Goal: Transaction & Acquisition: Purchase product/service

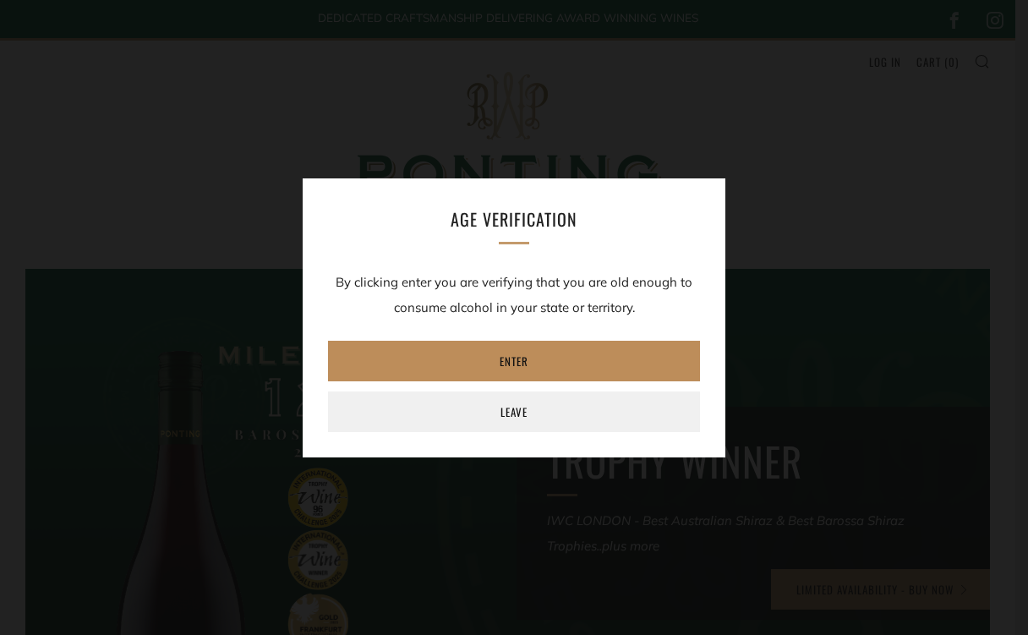
click at [540, 360] on link "Enter" at bounding box center [514, 361] width 372 height 41
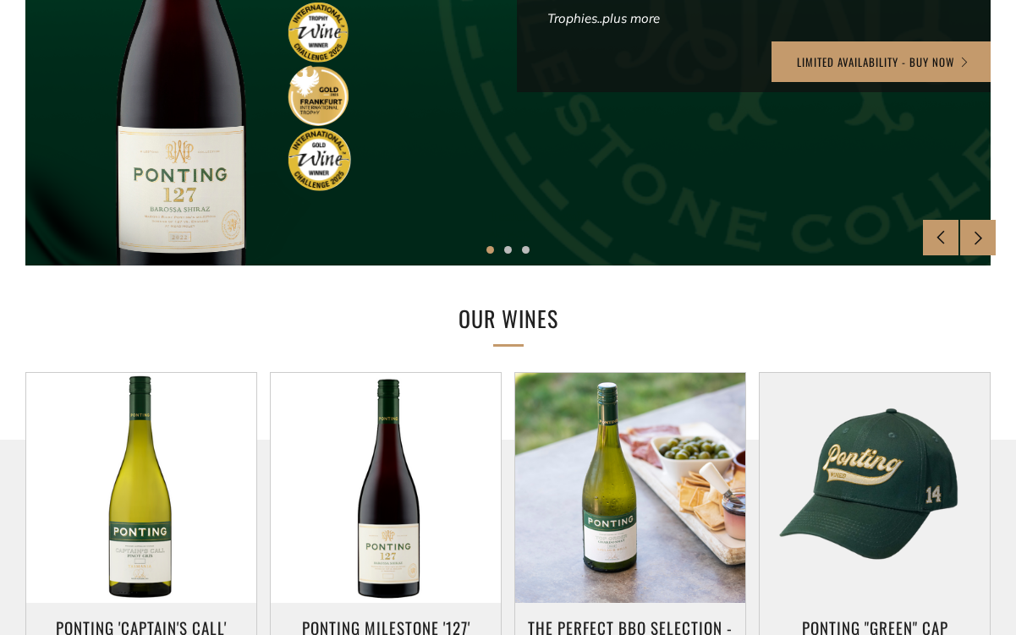
scroll to position [682, 0]
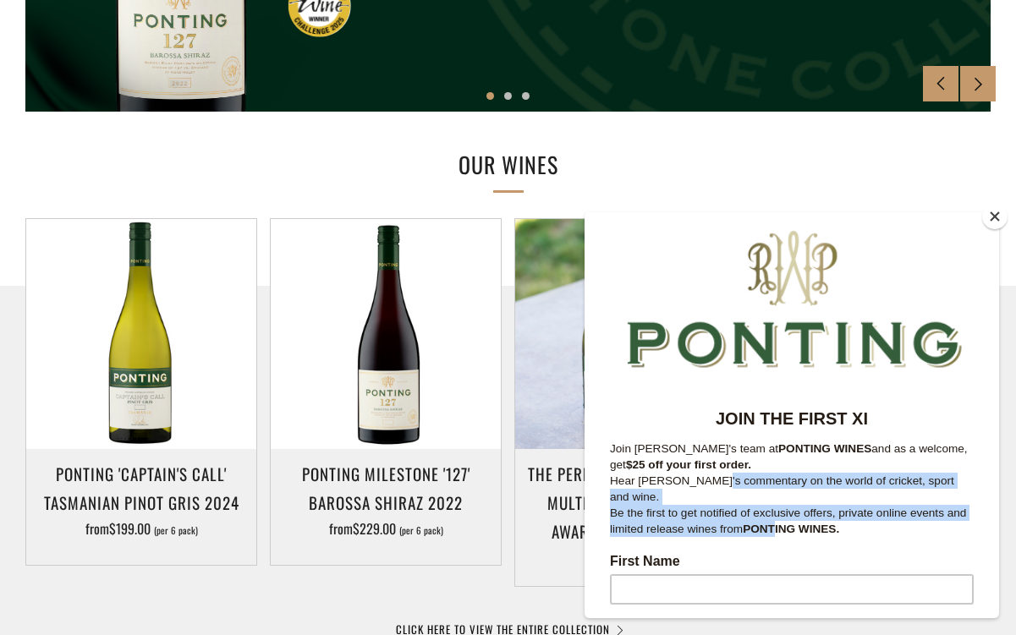
drag, startPoint x: 714, startPoint y: 485, endPoint x: 780, endPoint y: 518, distance: 74.1
click at [780, 518] on div "JOIN THE FIRST XI Join Ricky's team at PONTING WINES and as a welcome, get $25 …" at bounding box center [792, 472] width 364 height 130
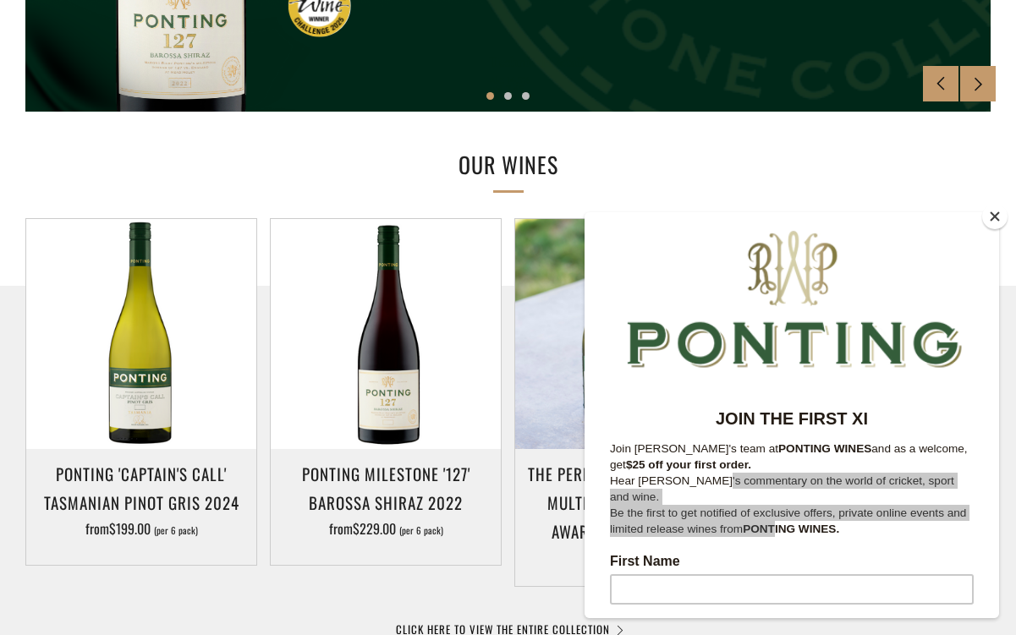
click at [998, 221] on button "Close" at bounding box center [994, 216] width 25 height 25
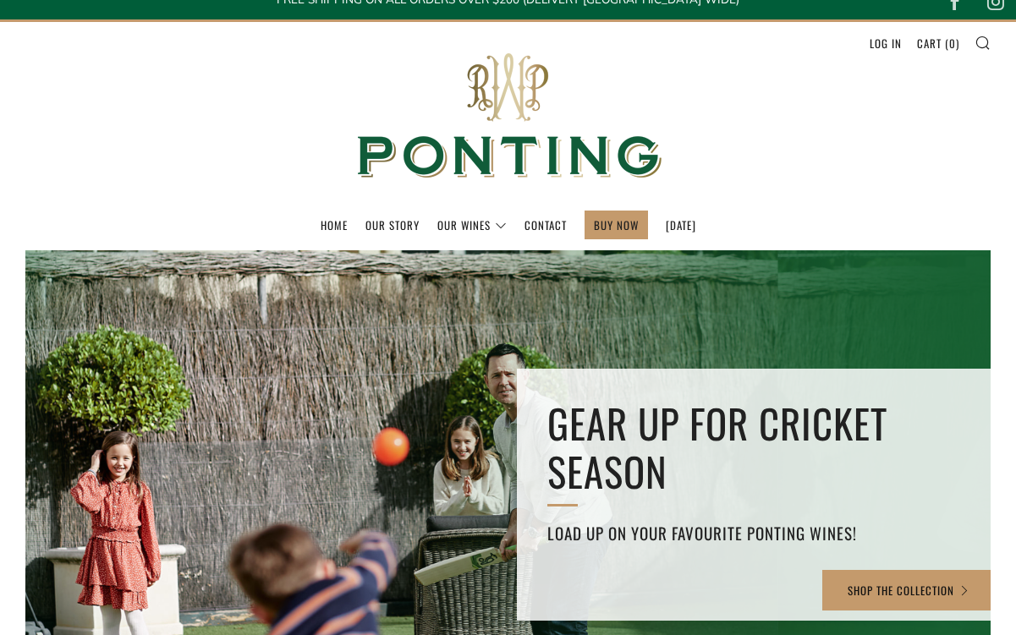
scroll to position [0, 0]
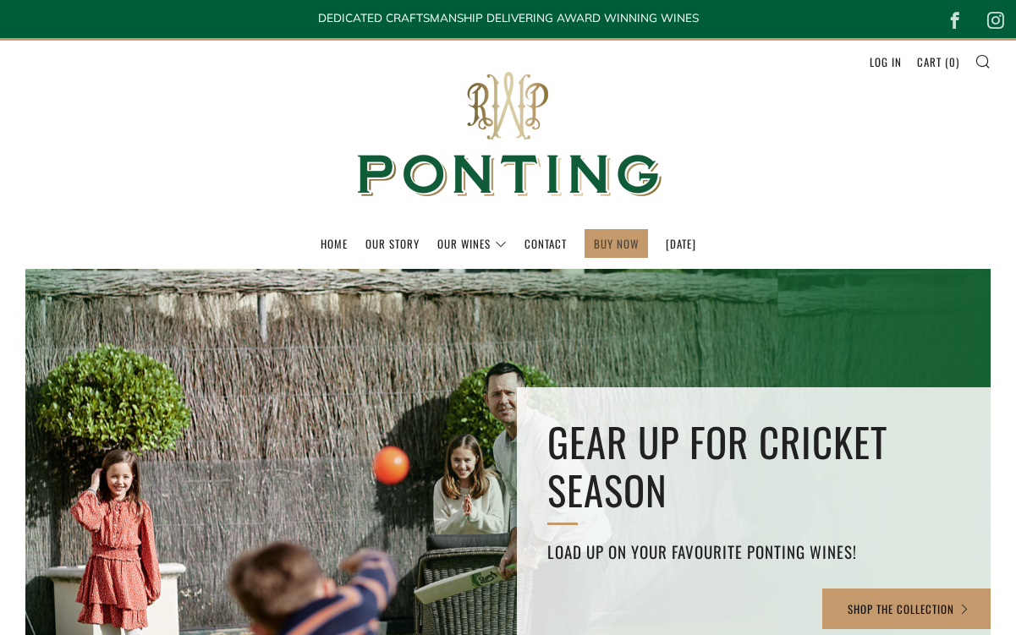
click at [594, 242] on link "BUY NOW" at bounding box center [616, 243] width 45 height 27
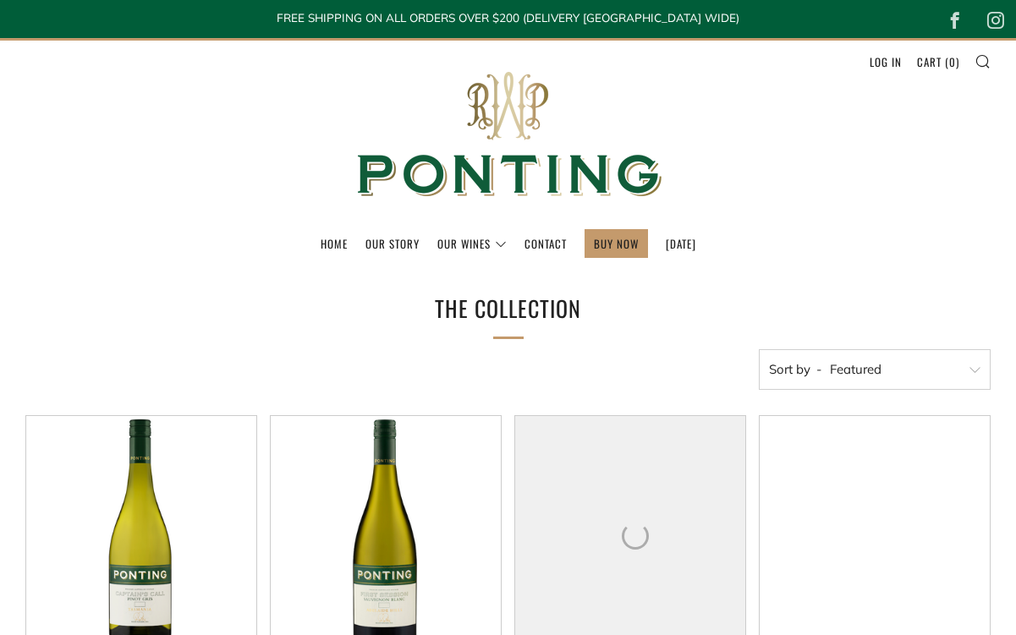
click at [666, 246] on link "[DATE]" at bounding box center [681, 243] width 30 height 27
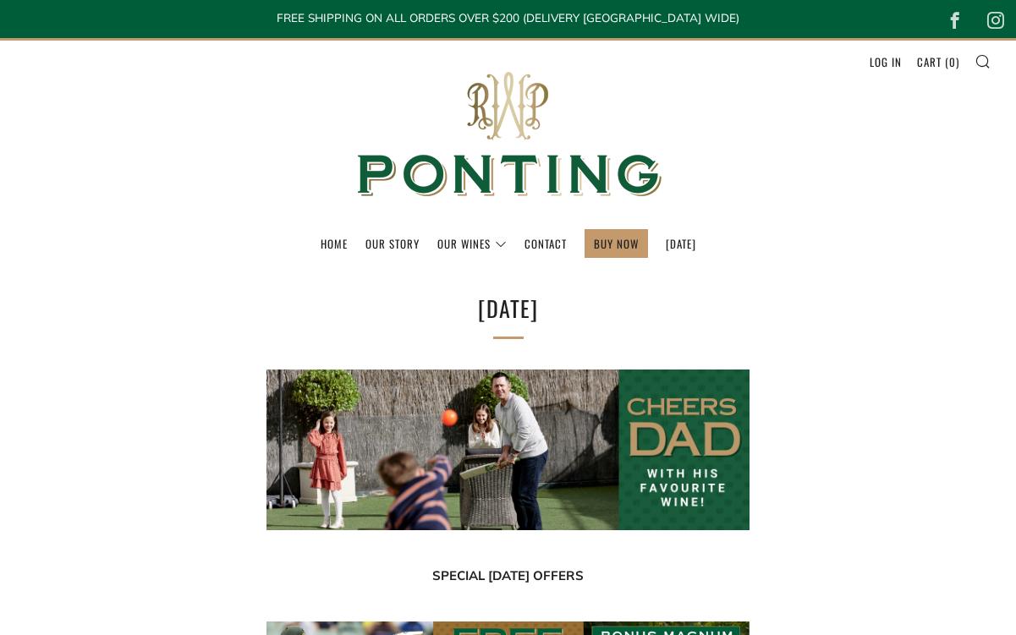
select select "best-selling"
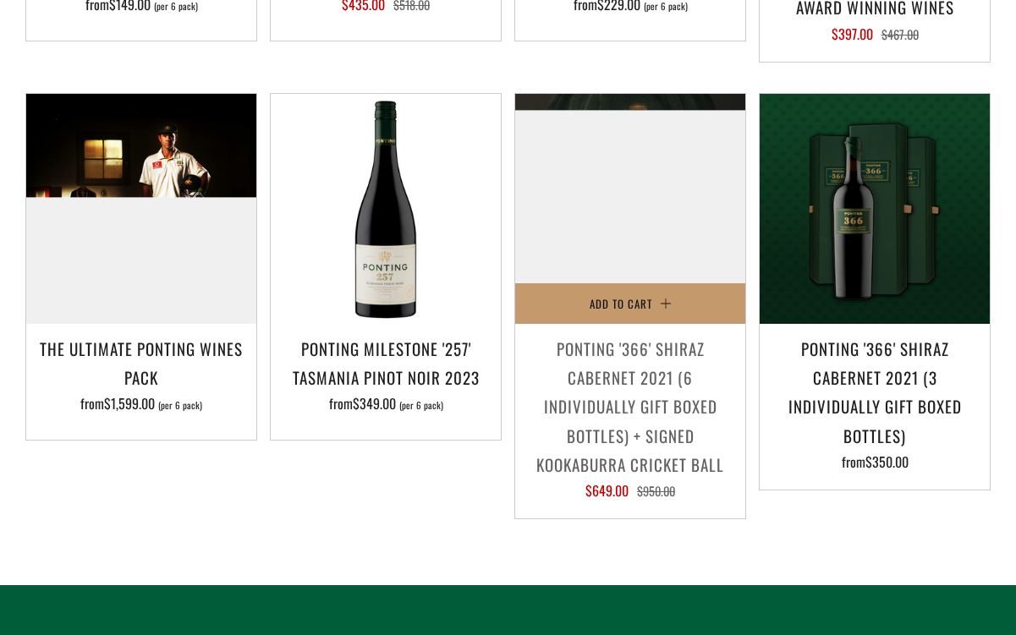
scroll to position [1873, 0]
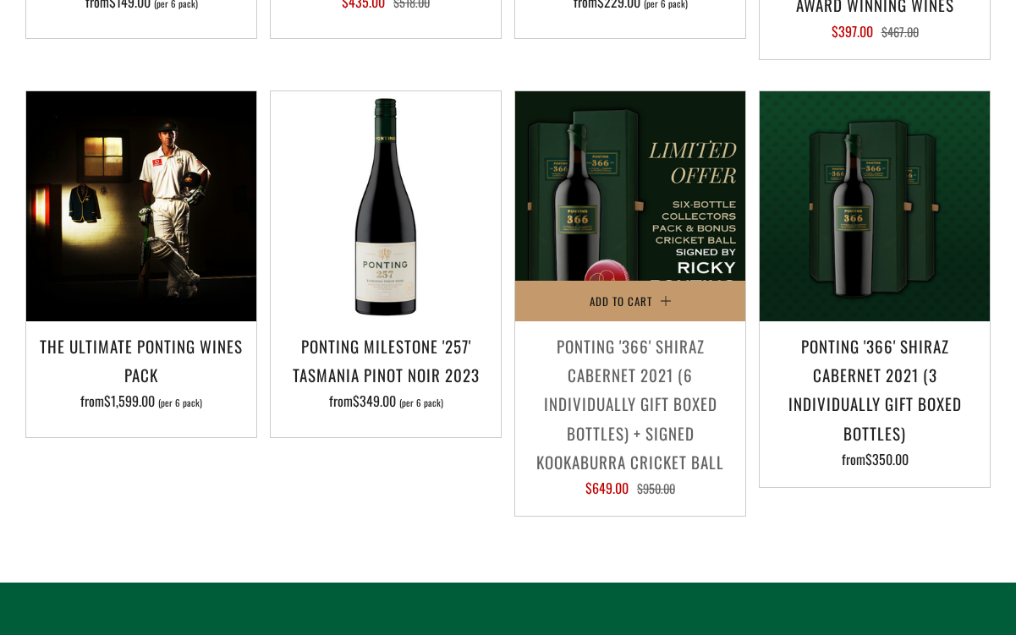
click at [666, 414] on h3 "Ponting '366' Shiraz Cabernet 2021 (6 individually gift boxed bottles) + SIGNED…" at bounding box center [630, 404] width 213 height 145
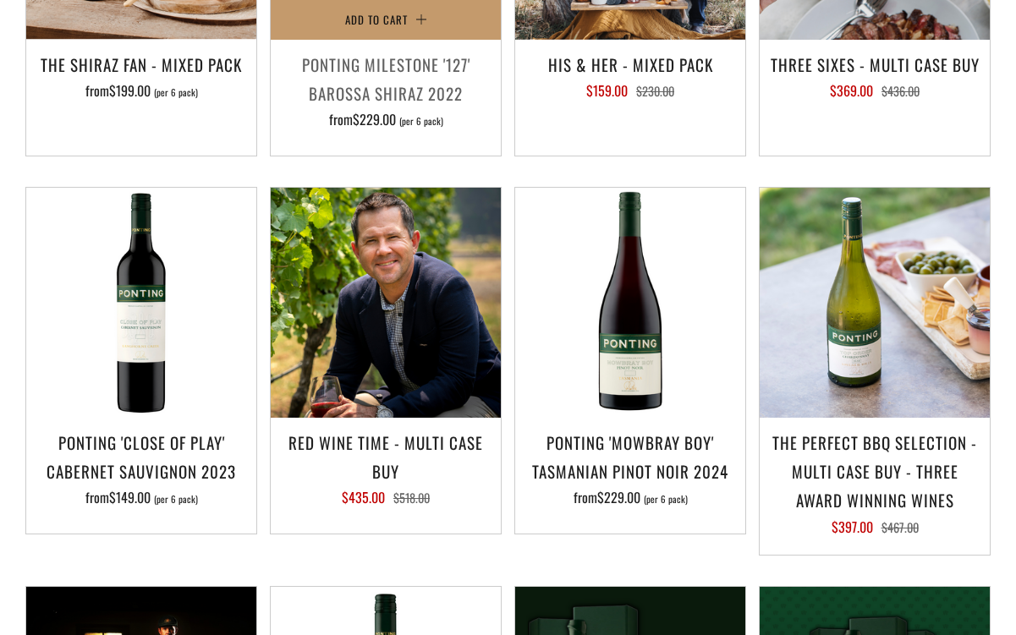
scroll to position [1846, 0]
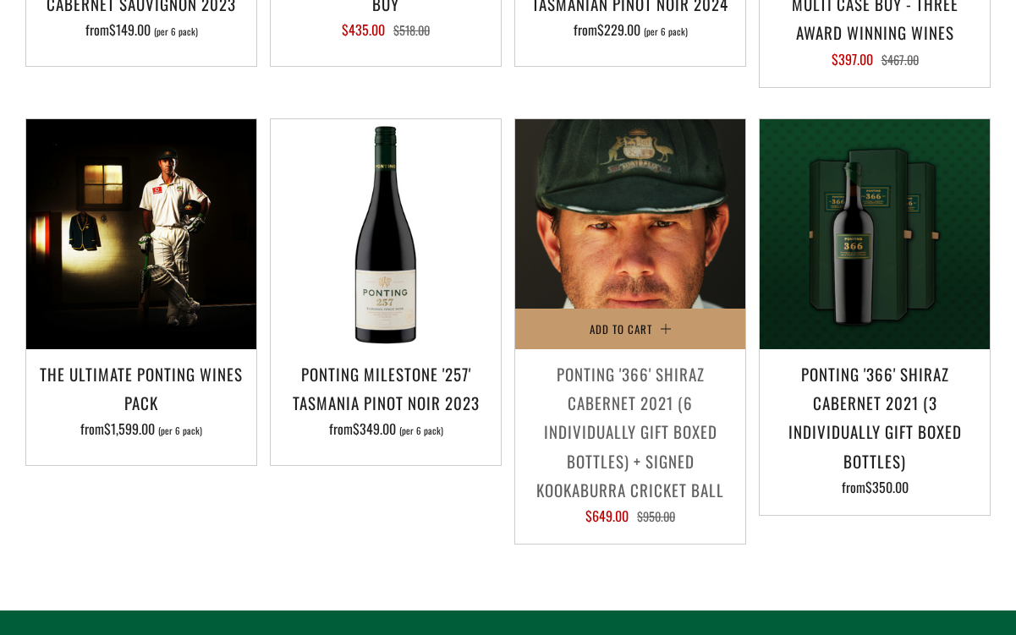
click at [617, 293] on img at bounding box center [630, 234] width 230 height 230
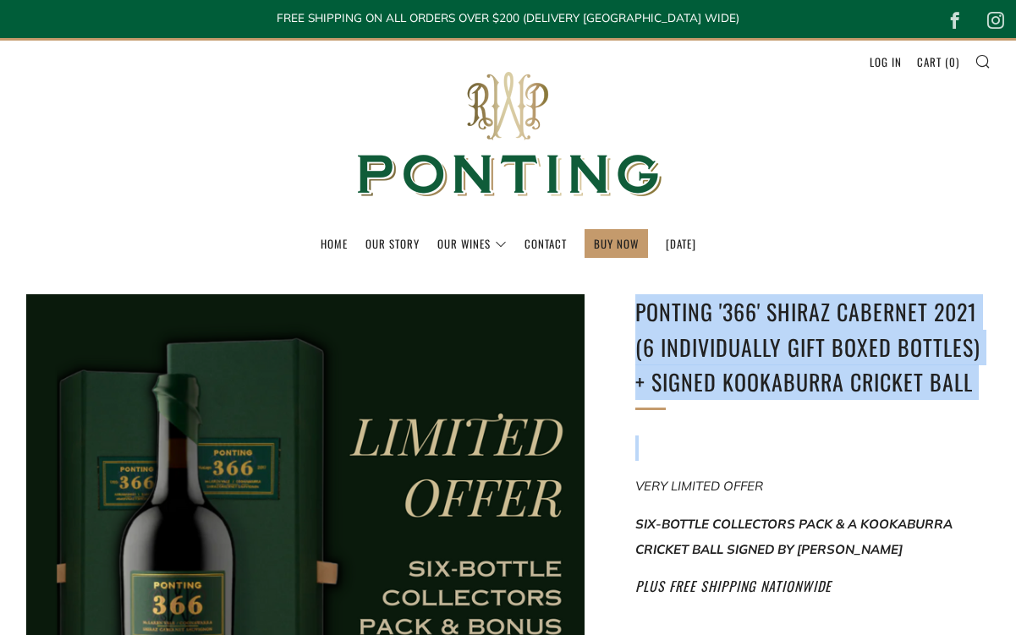
drag, startPoint x: 638, startPoint y: 311, endPoint x: 869, endPoint y: 441, distance: 265.4
click at [869, 441] on p at bounding box center [812, 448] width 355 height 25
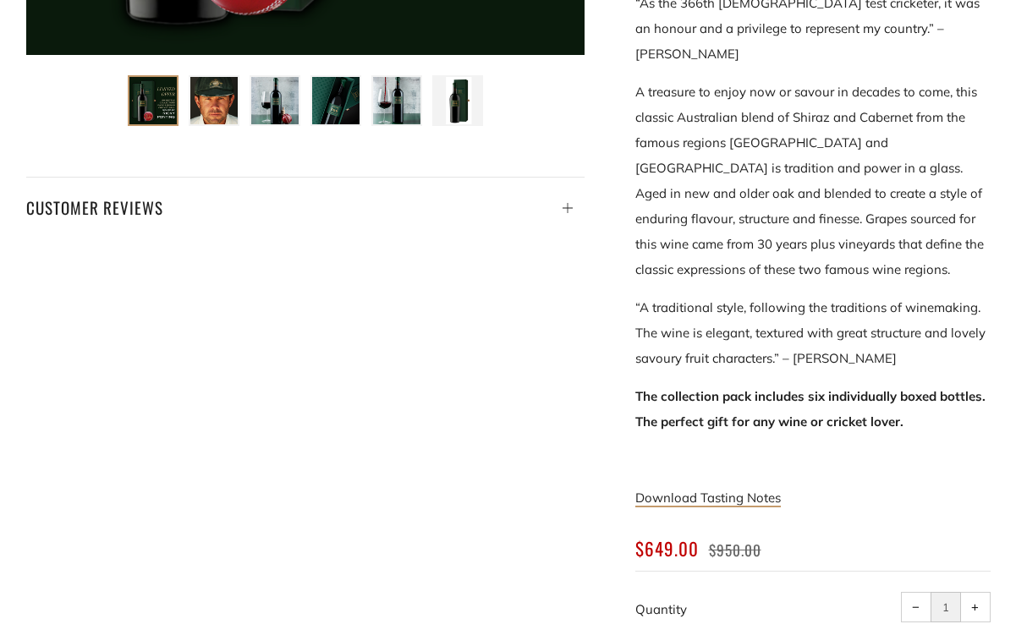
scroll to position [1097, 0]
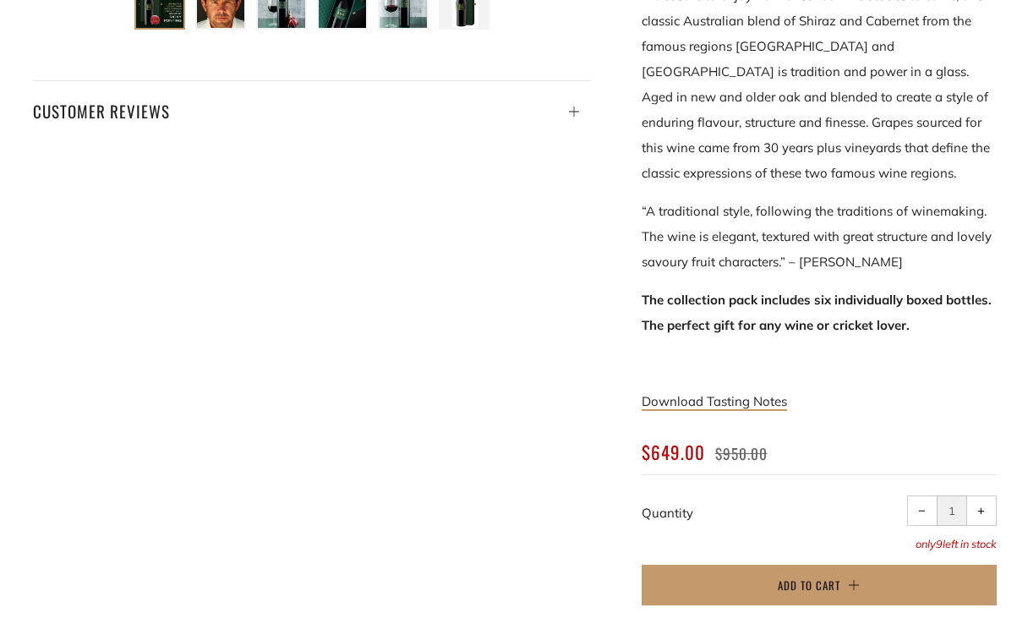
scroll to position [895, 0]
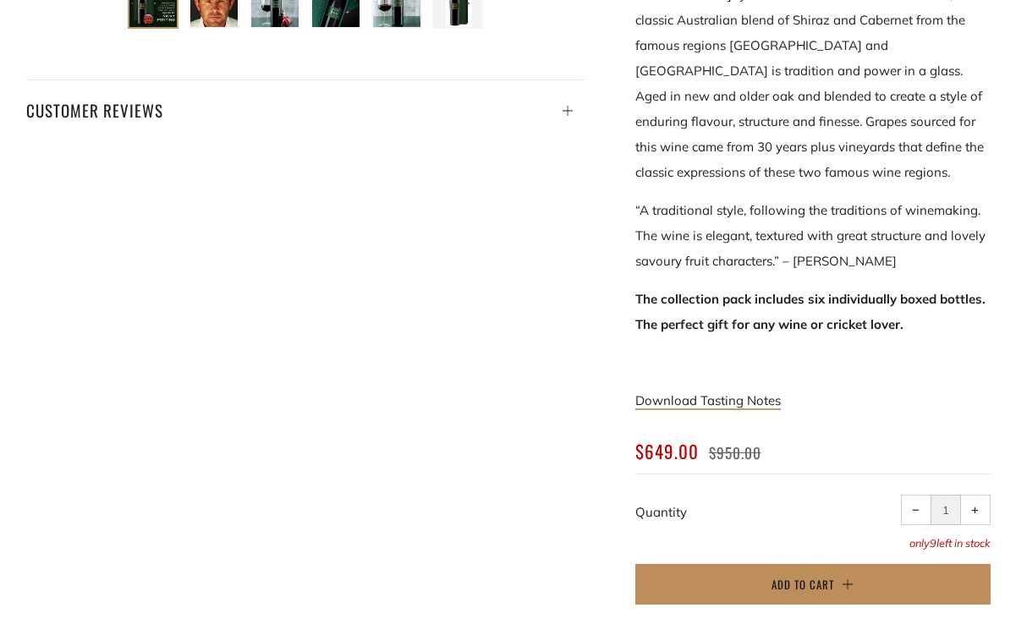
click at [752, 564] on button "Add to Cart" at bounding box center [812, 584] width 355 height 41
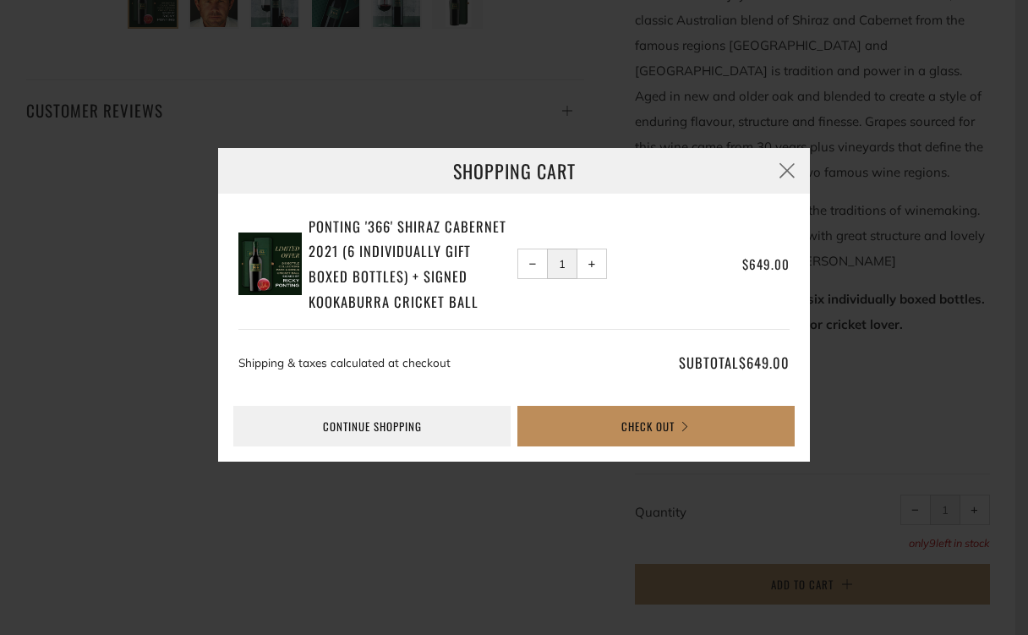
click at [568, 420] on button "Check Out" at bounding box center [656, 426] width 277 height 41
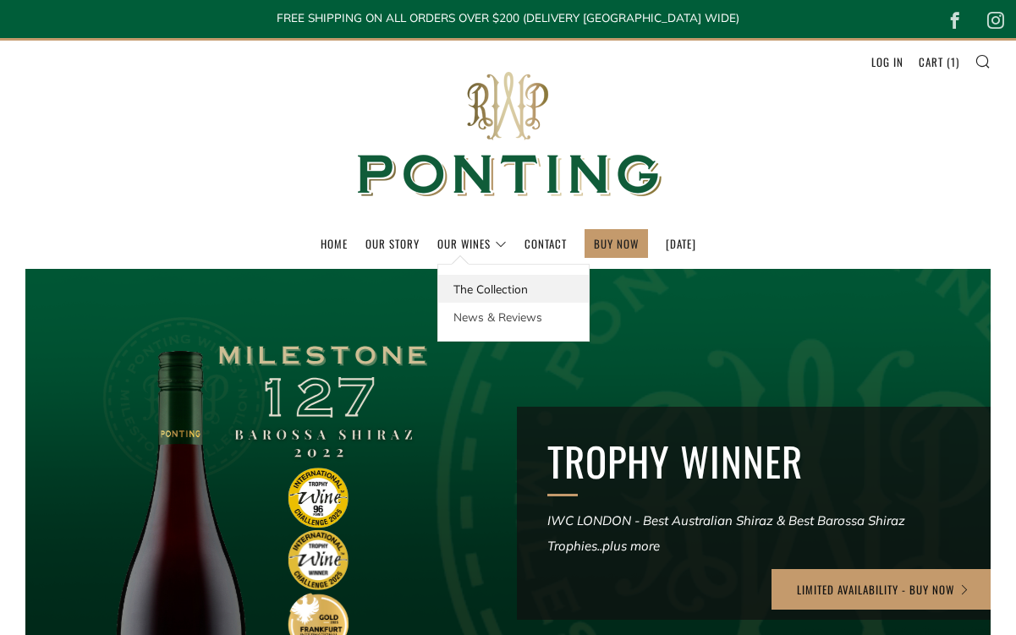
click at [461, 285] on link "The Collection" at bounding box center [513, 289] width 151 height 28
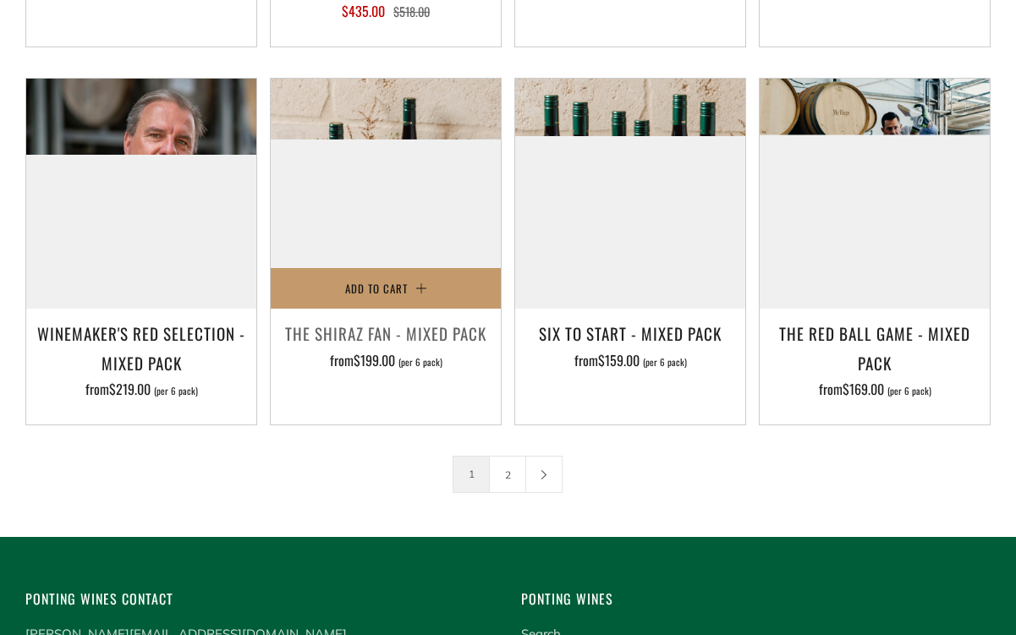
scroll to position [2385, 0]
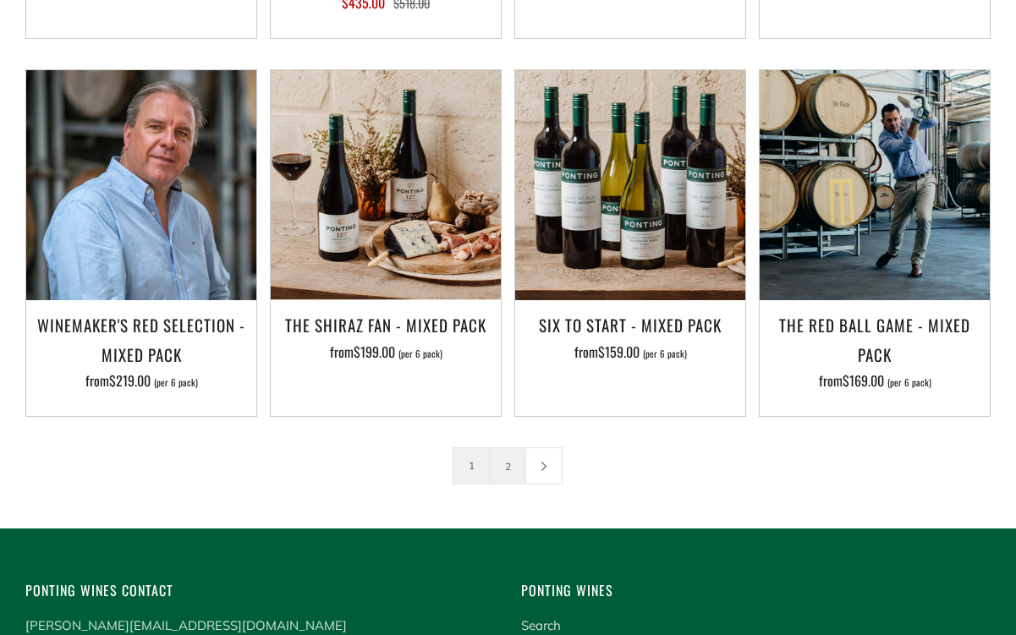
click at [510, 477] on link "2" at bounding box center [508, 466] width 36 height 36
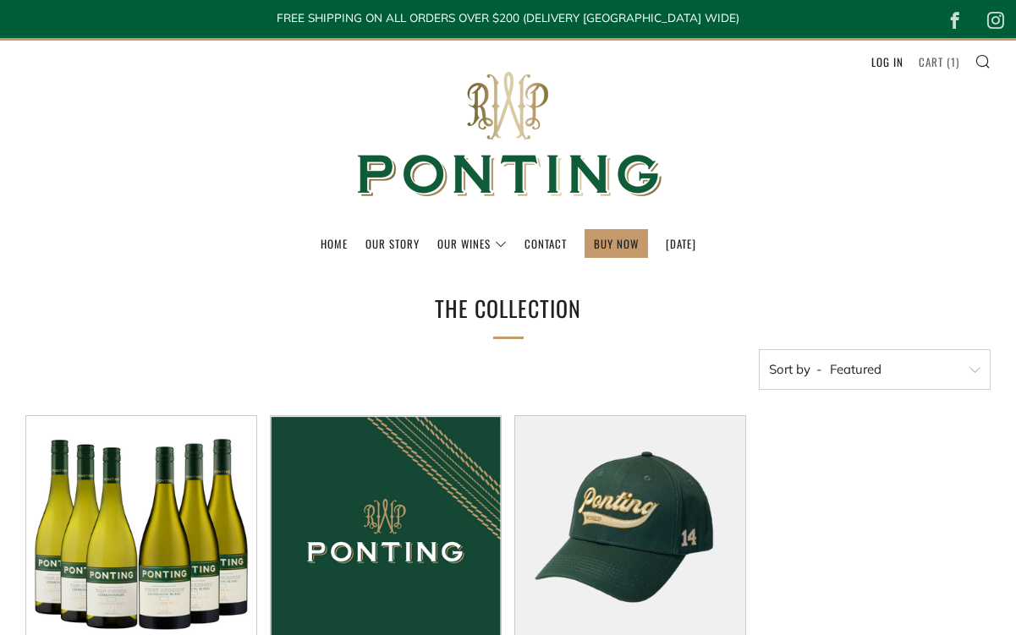
click at [939, 65] on link "Cart ( 1 )" at bounding box center [939, 61] width 41 height 27
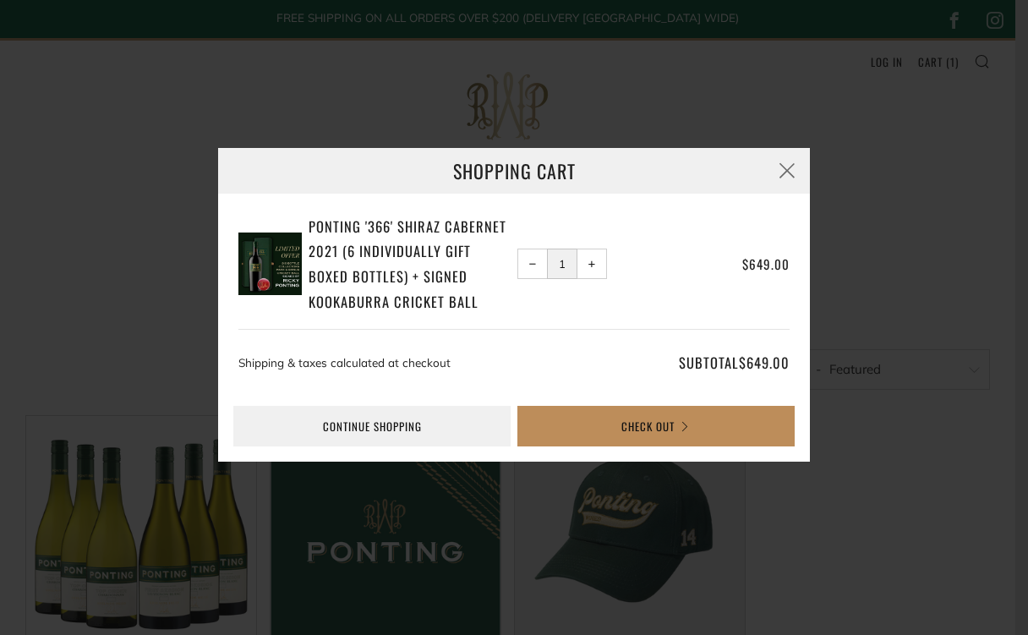
click at [565, 436] on button "Check Out" at bounding box center [656, 426] width 277 height 41
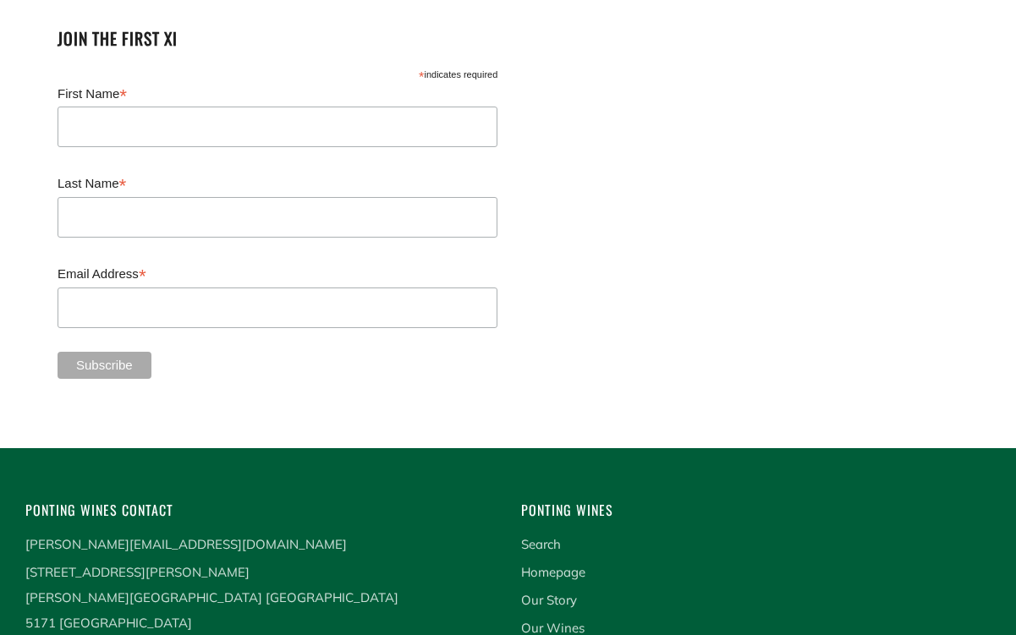
scroll to position [4091, 0]
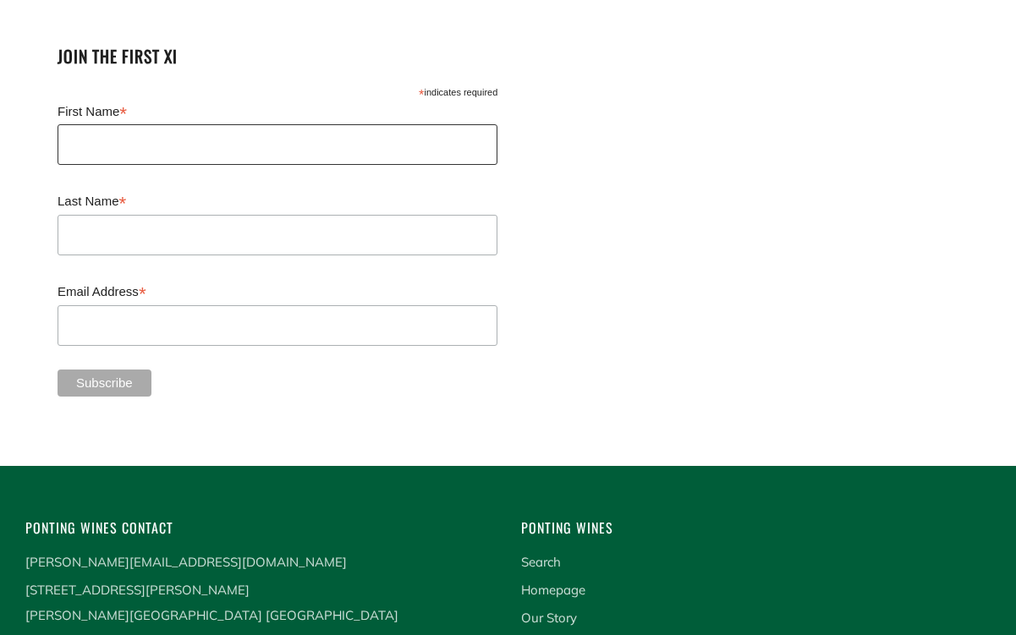
click at [252, 124] on input "First Name *" at bounding box center [278, 144] width 440 height 41
type input "Sophie"
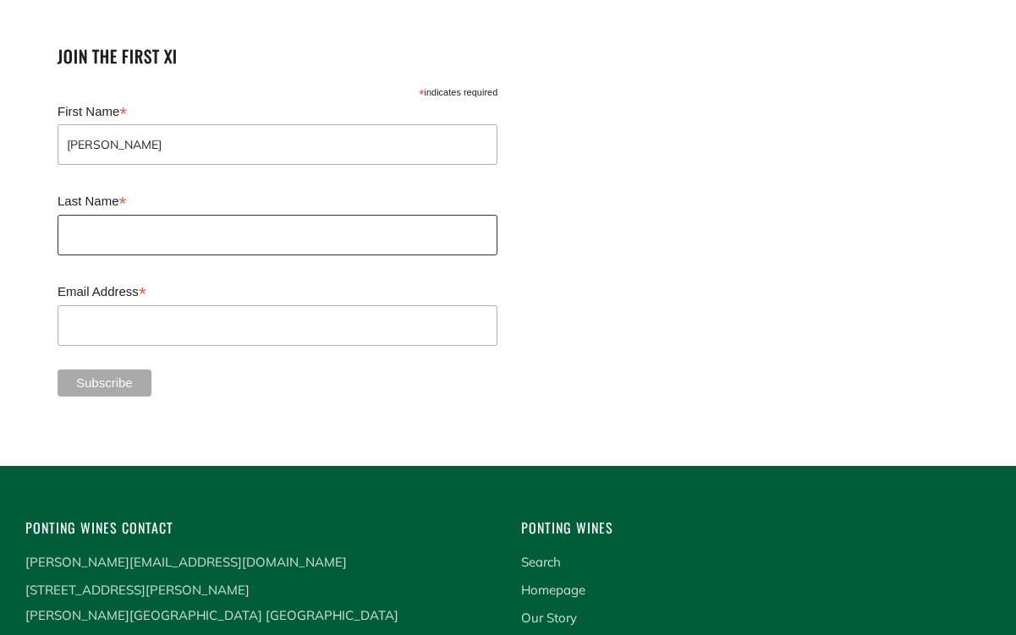
type input "Parsons"
type input "sophmparsons@gmail.com"
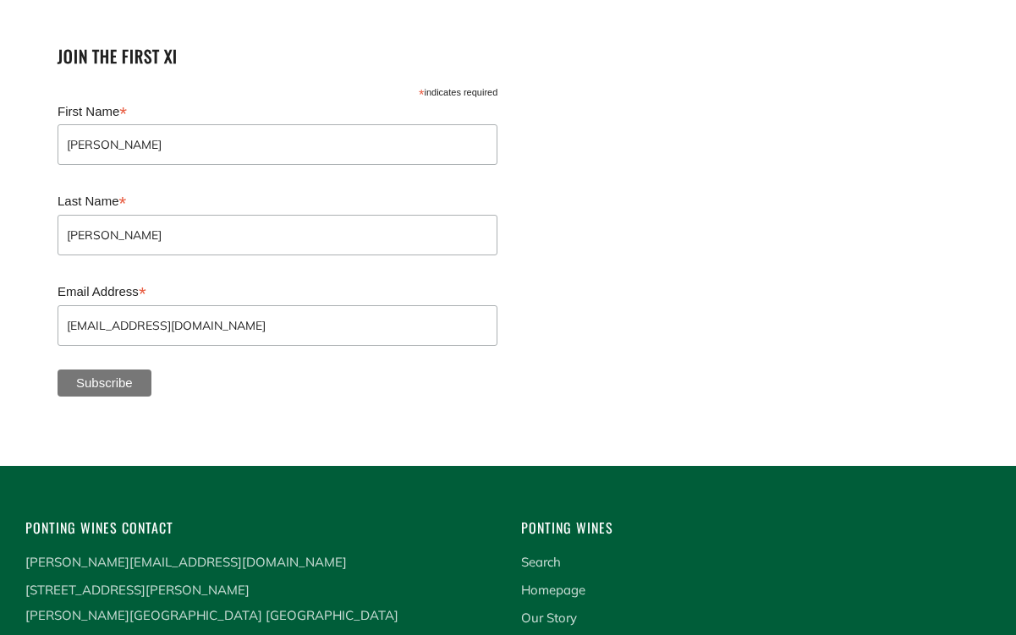
click at [123, 370] on input "Subscribe" at bounding box center [105, 383] width 94 height 27
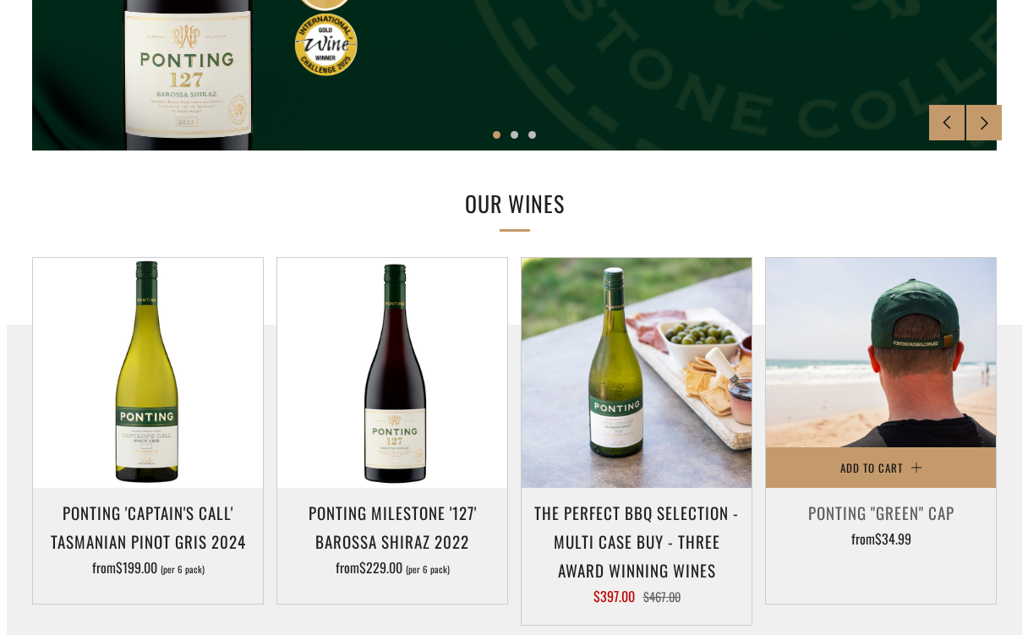
scroll to position [0, 0]
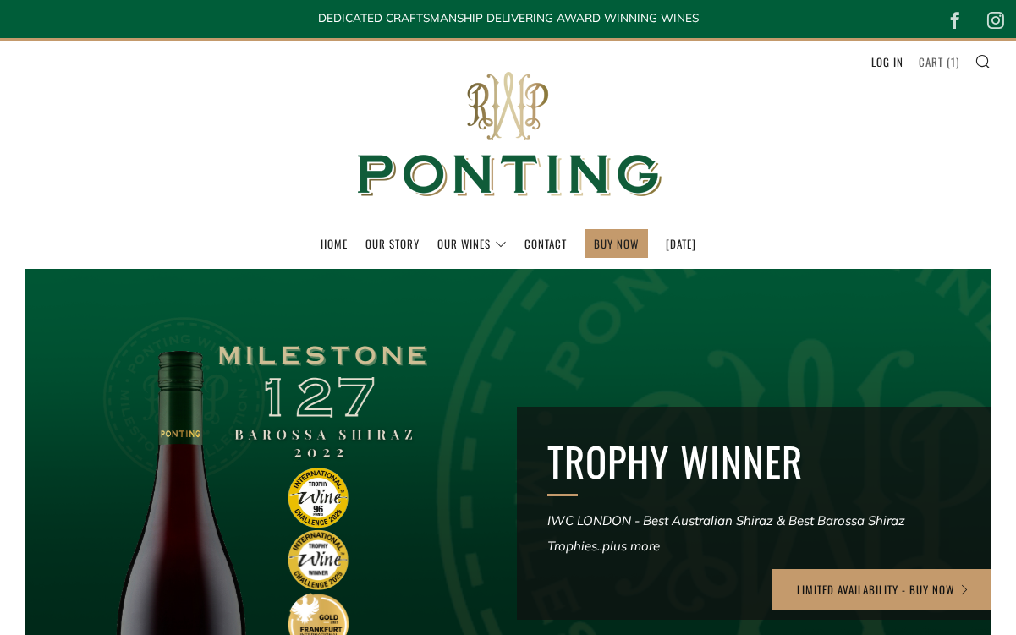
click at [946, 56] on link "Cart ( 1 )" at bounding box center [939, 61] width 41 height 27
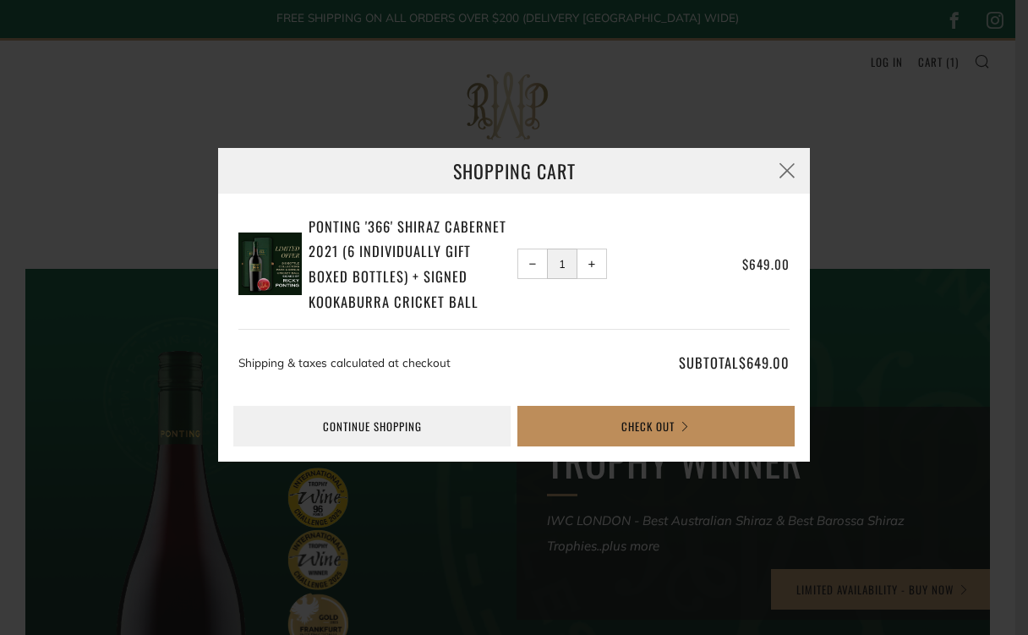
click at [556, 429] on button "Check Out" at bounding box center [656, 426] width 277 height 41
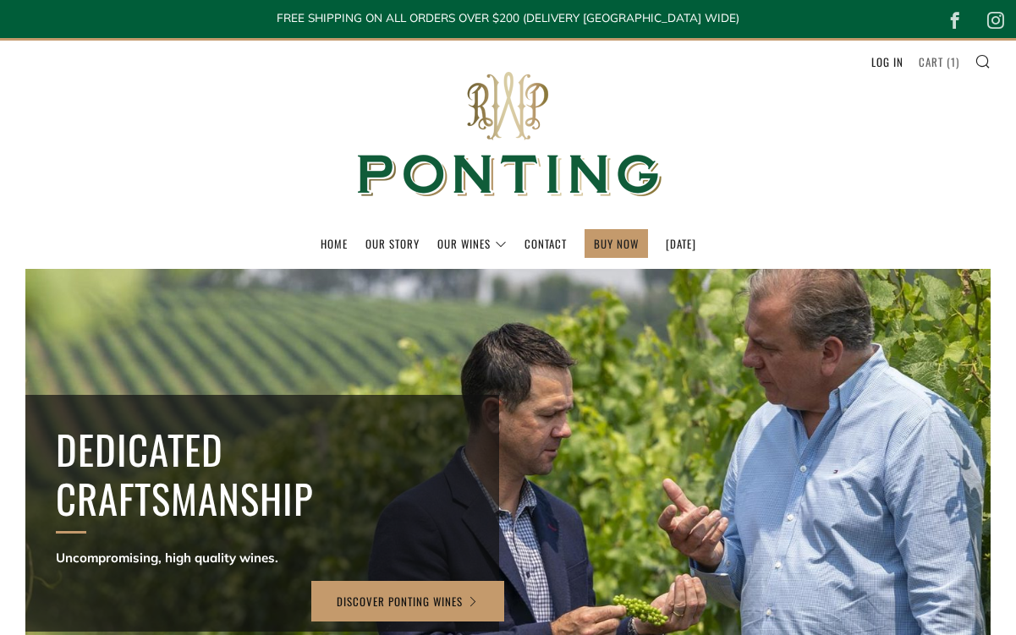
click at [938, 68] on link "Cart ( 1 )" at bounding box center [939, 61] width 41 height 27
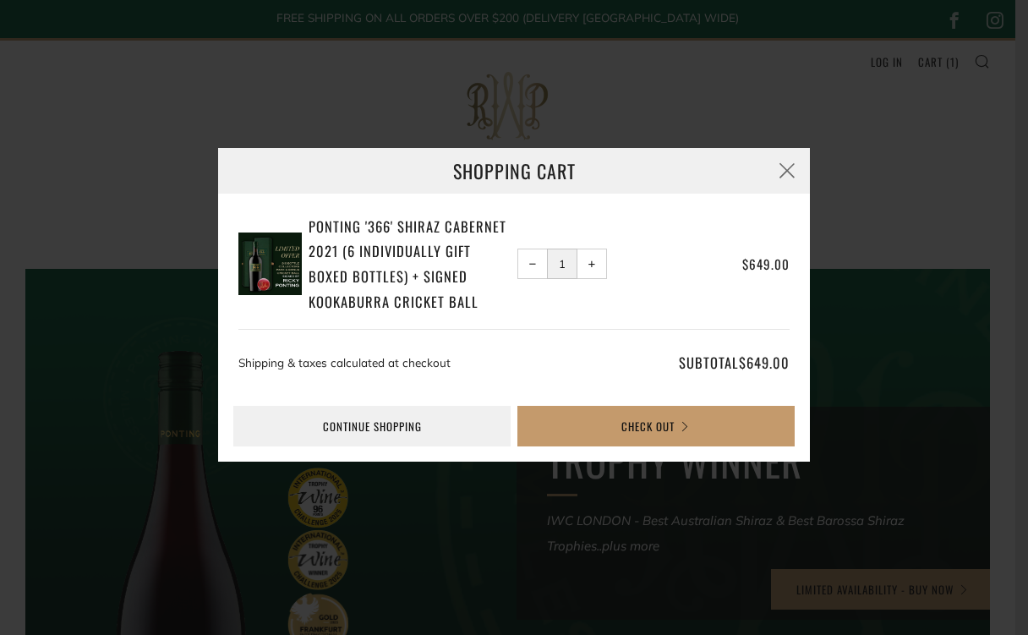
click at [535, 268] on span "−" at bounding box center [533, 265] width 8 height 8
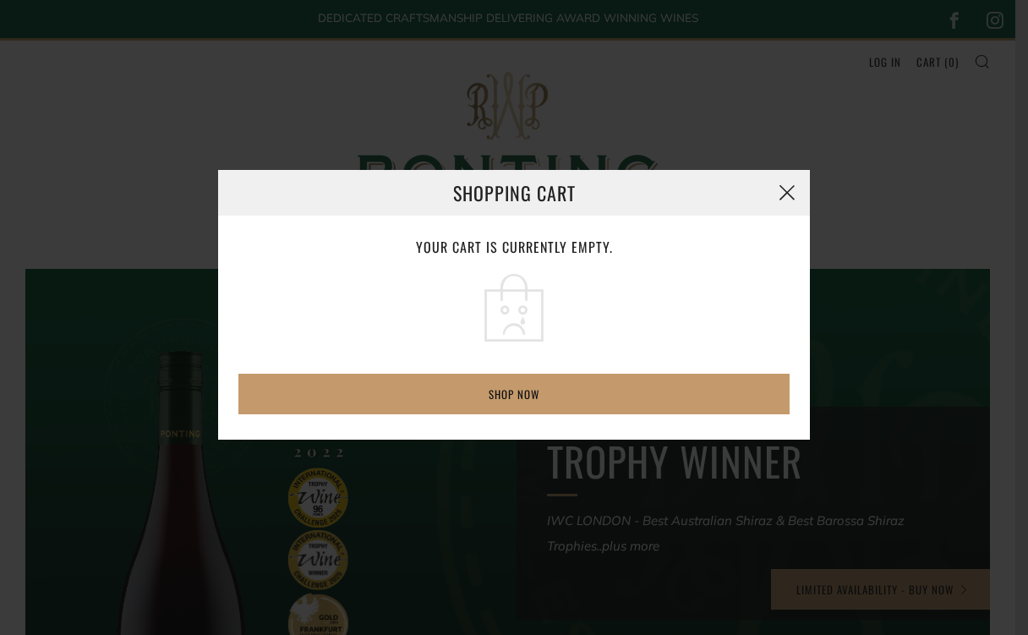
click at [793, 184] on button "button" at bounding box center [788, 193] width 46 height 46
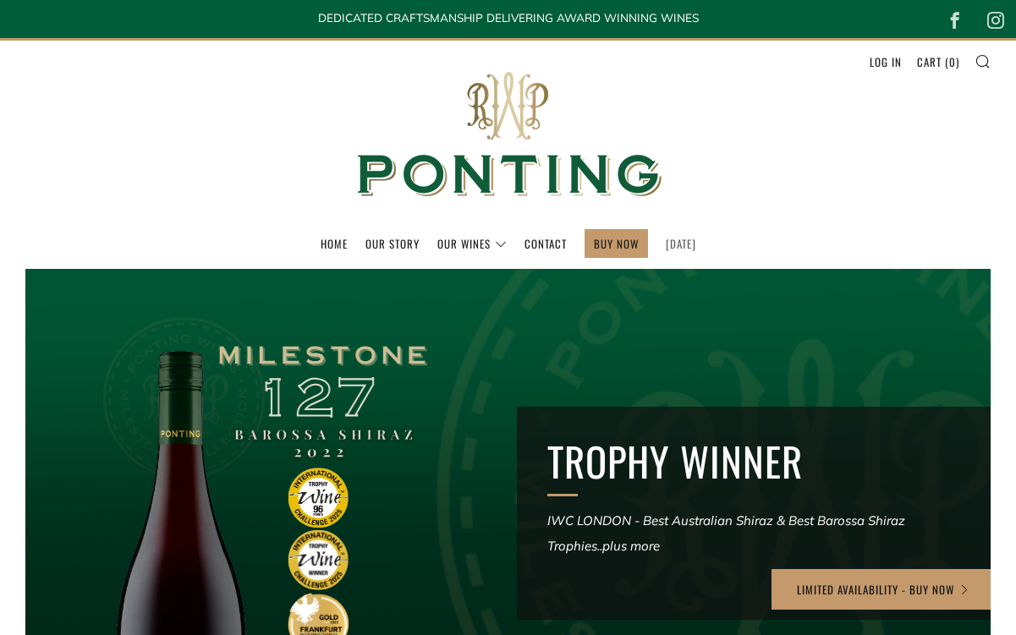
click at [687, 239] on link "[DATE]" at bounding box center [681, 243] width 30 height 27
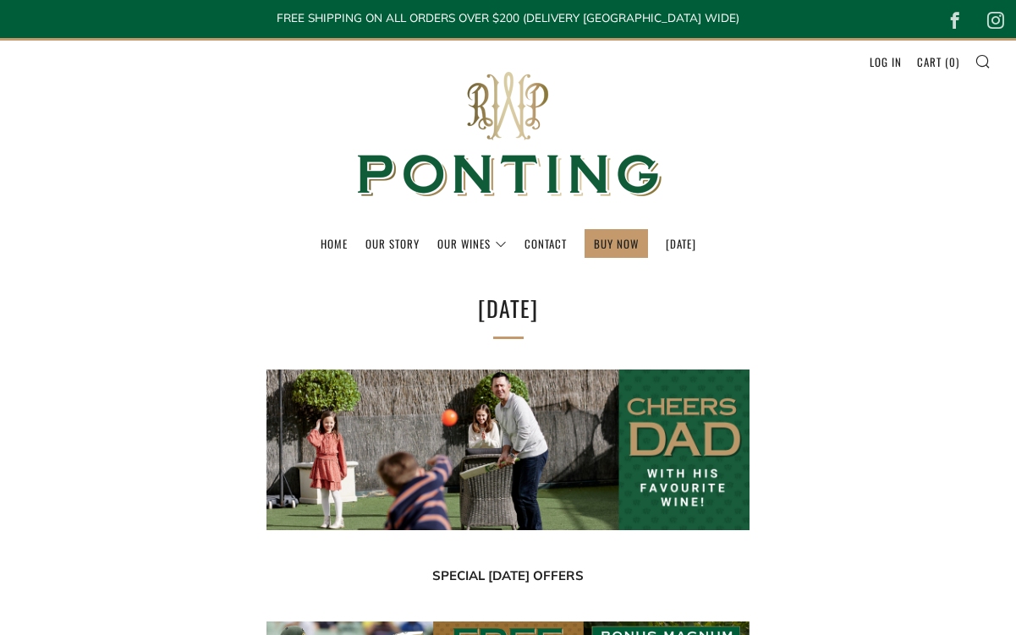
select select "best-selling"
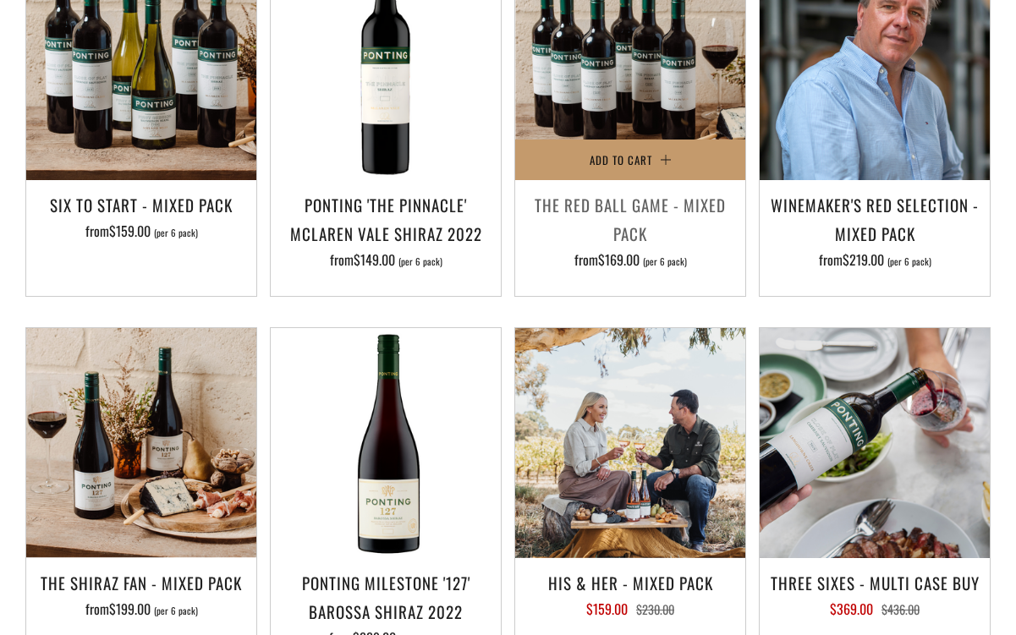
scroll to position [1054, 0]
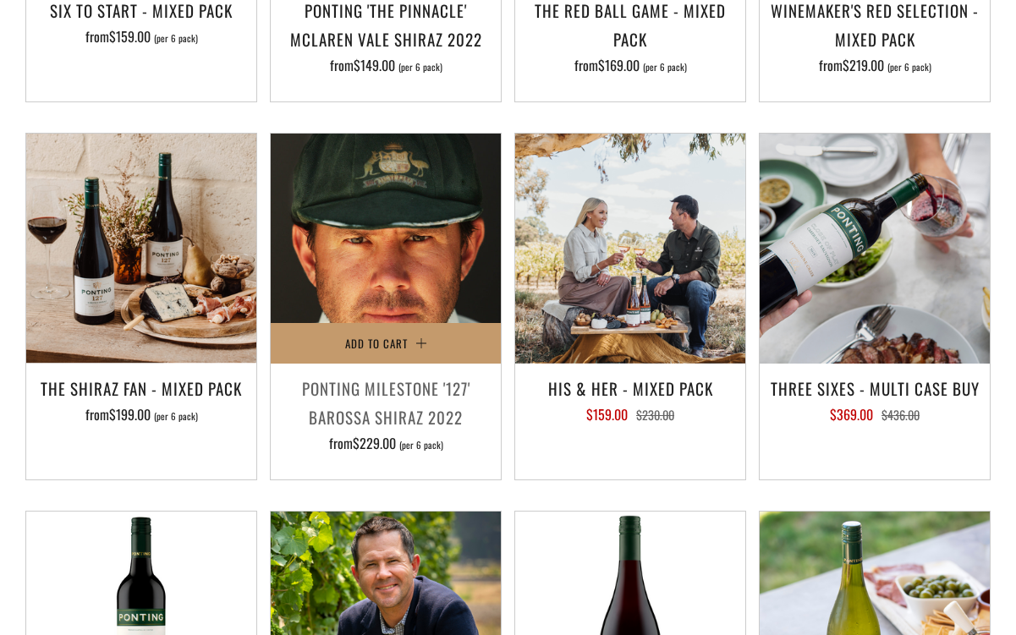
click at [352, 311] on img at bounding box center [386, 249] width 230 height 230
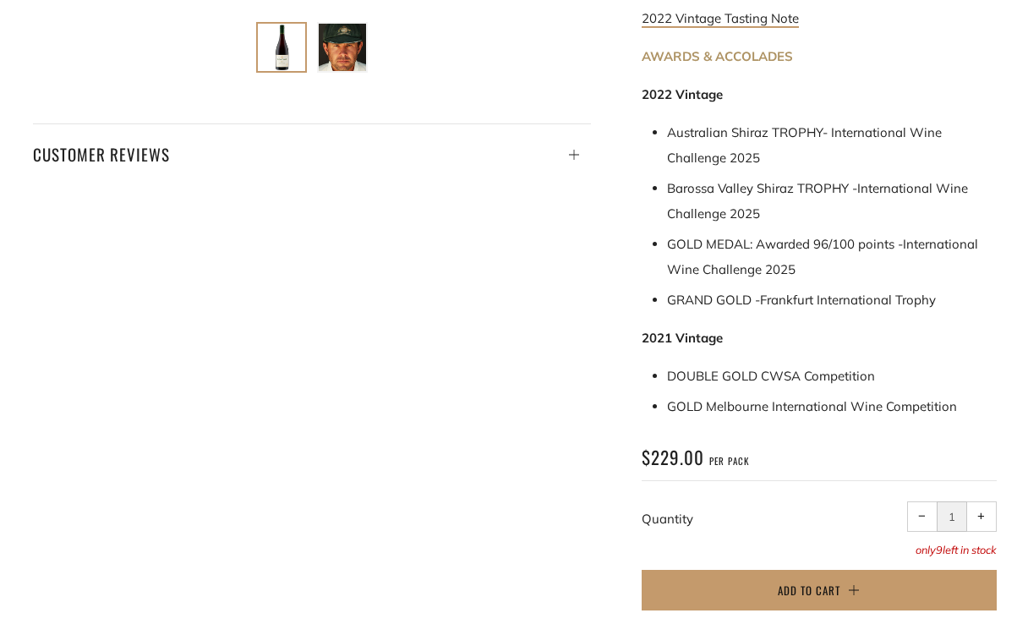
scroll to position [1092, 0]
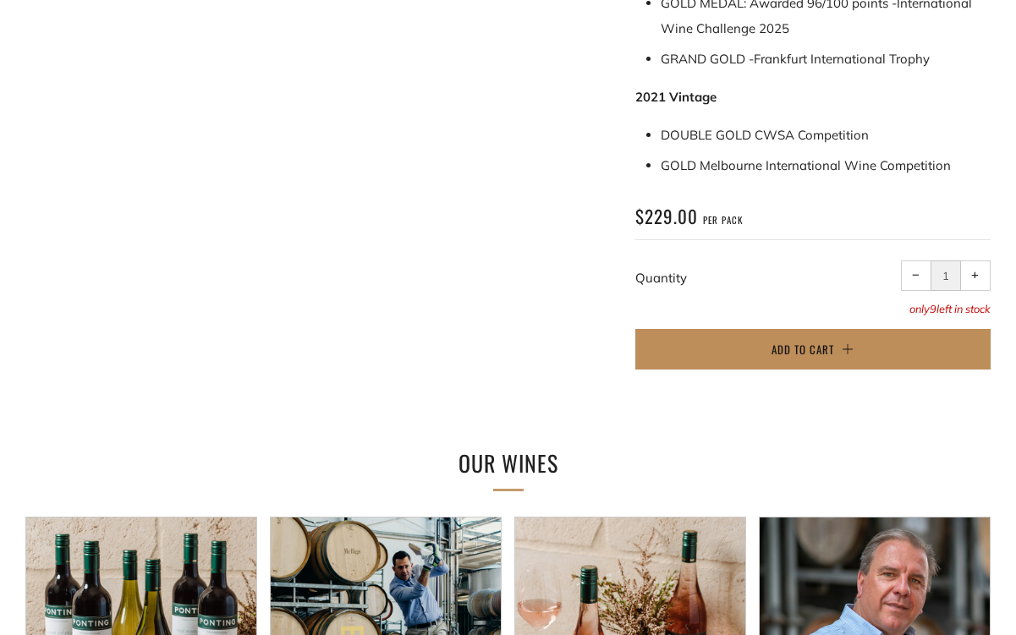
click at [774, 341] on span "Add to Cart" at bounding box center [802, 349] width 63 height 17
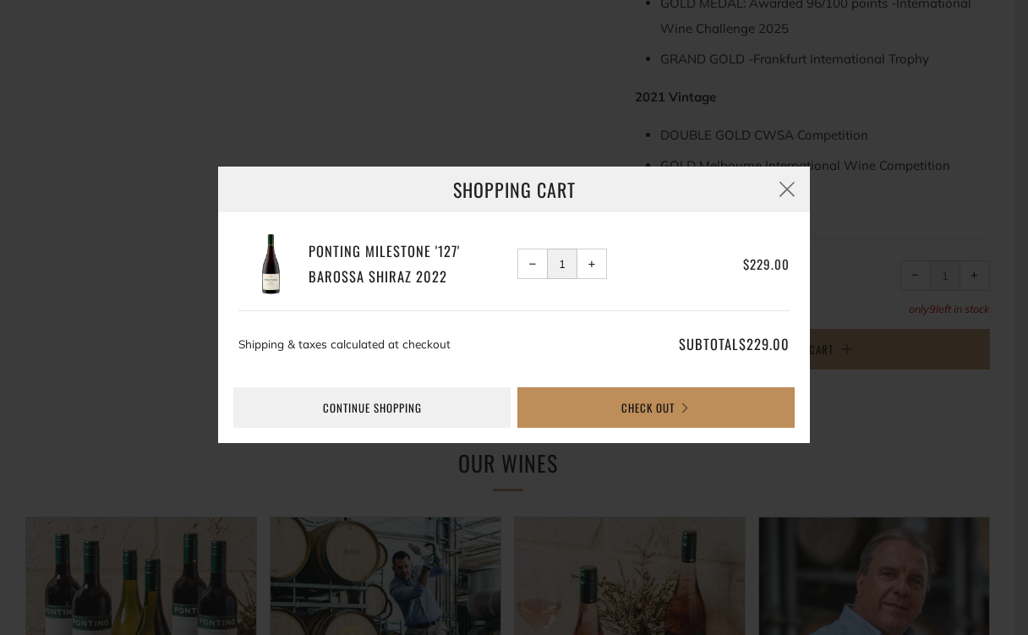
click at [694, 405] on button "Check Out" at bounding box center [656, 407] width 277 height 41
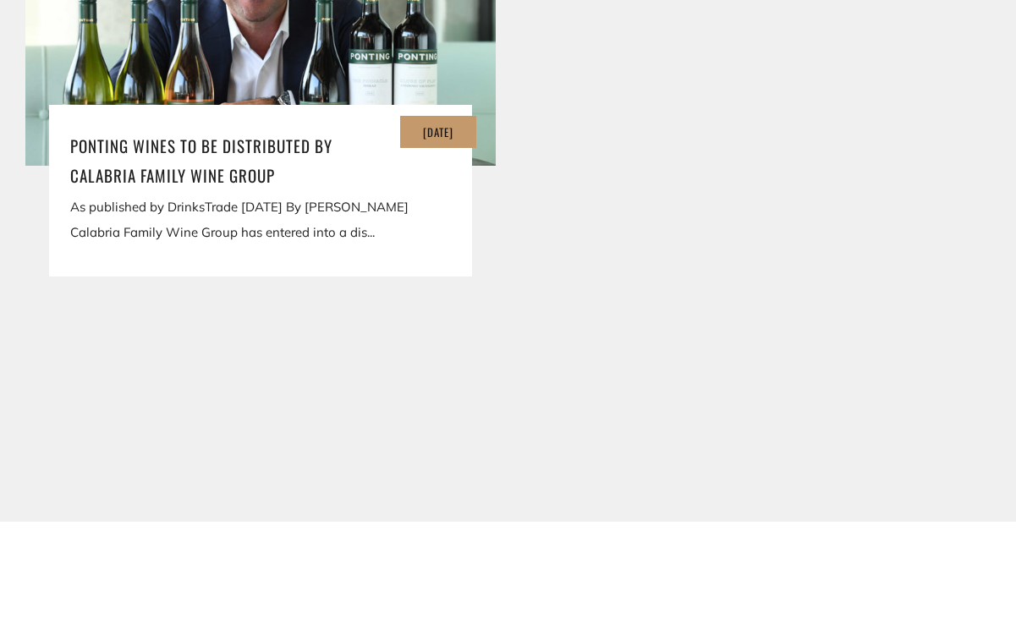
scroll to position [3769, 0]
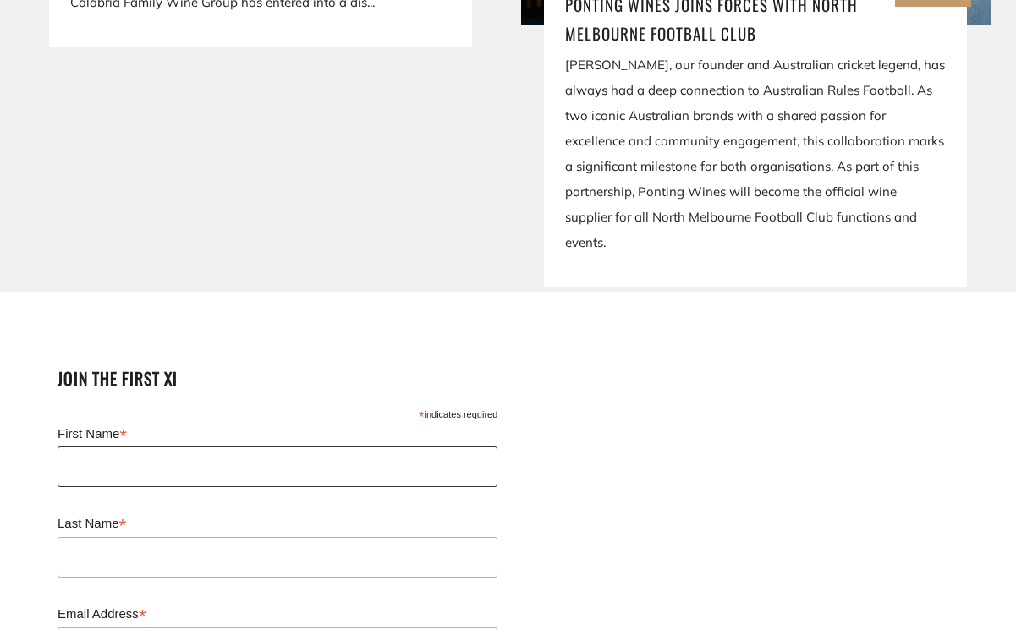
click at [266, 447] on input "First Name *" at bounding box center [278, 467] width 440 height 41
type input "Mika"
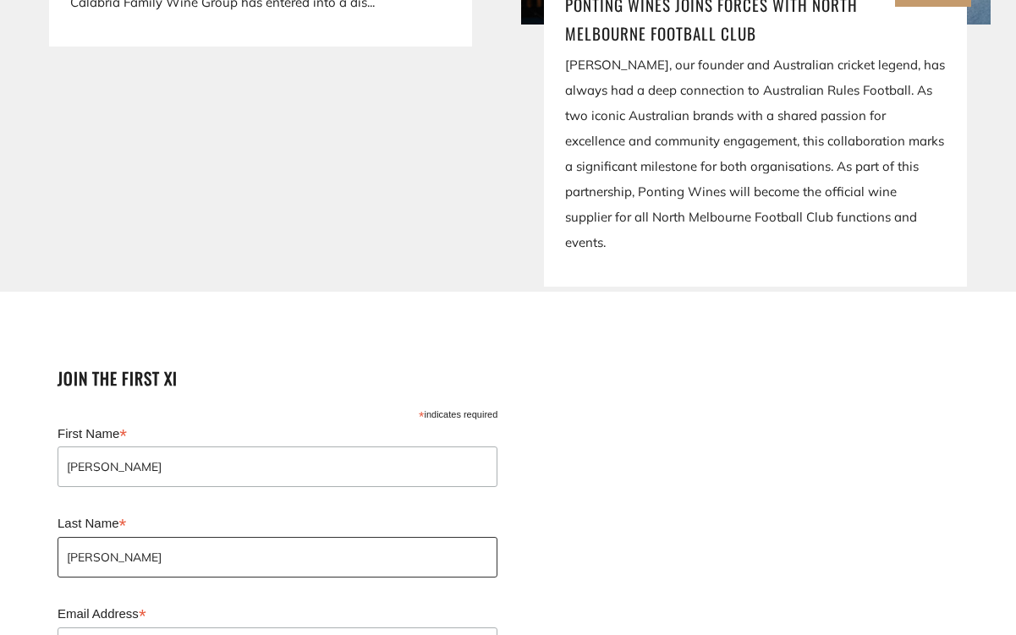
type input "Smith"
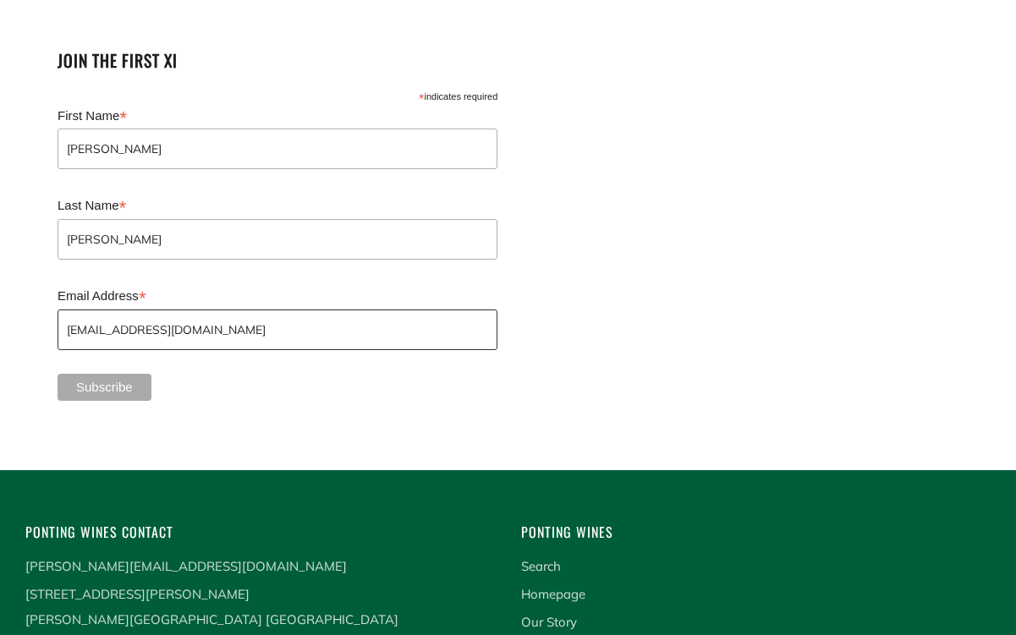
scroll to position [4122, 0]
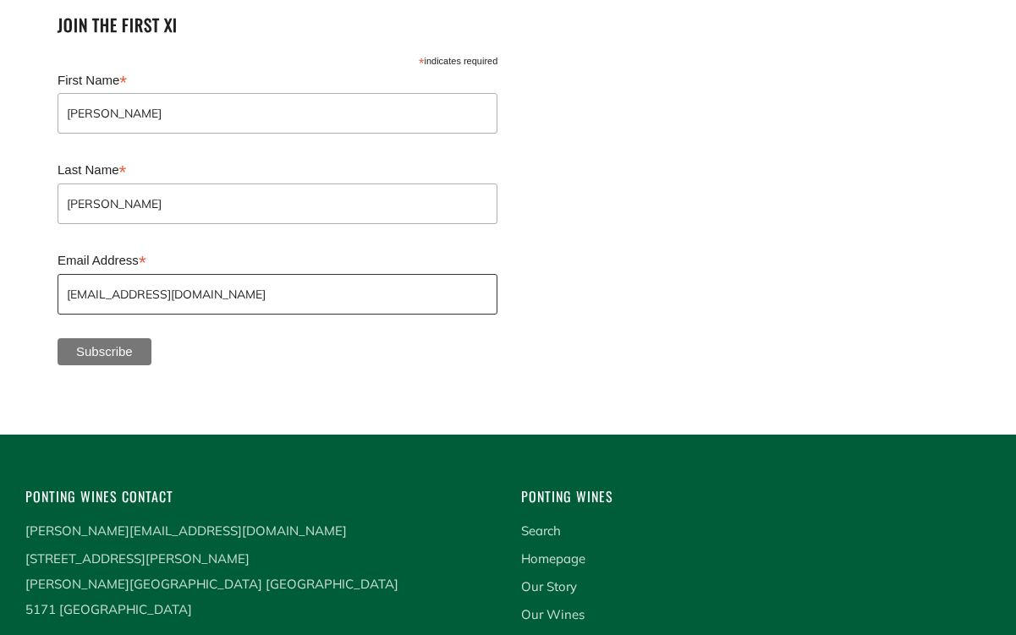
type input "mikasmith786@gmail.com"
click at [140, 338] on input "Subscribe" at bounding box center [105, 351] width 94 height 27
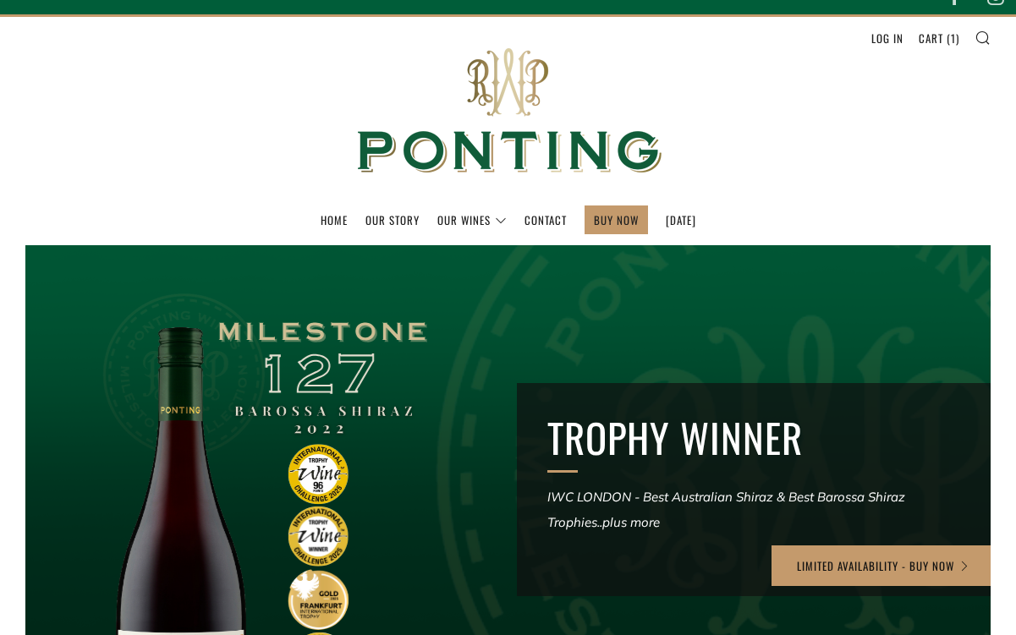
scroll to position [0, 0]
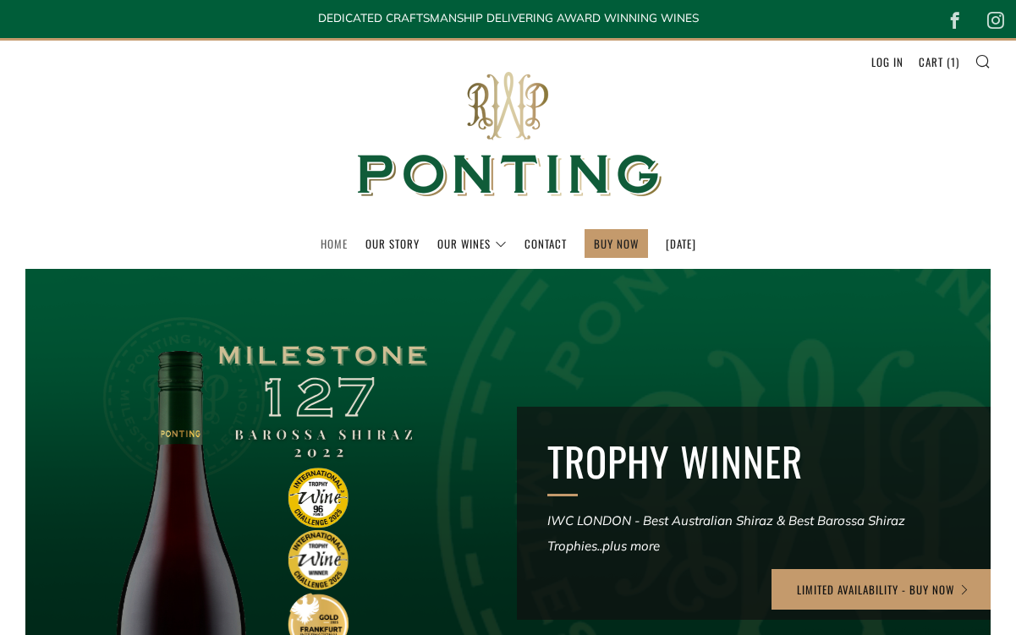
click at [321, 242] on link "Home" at bounding box center [334, 243] width 27 height 27
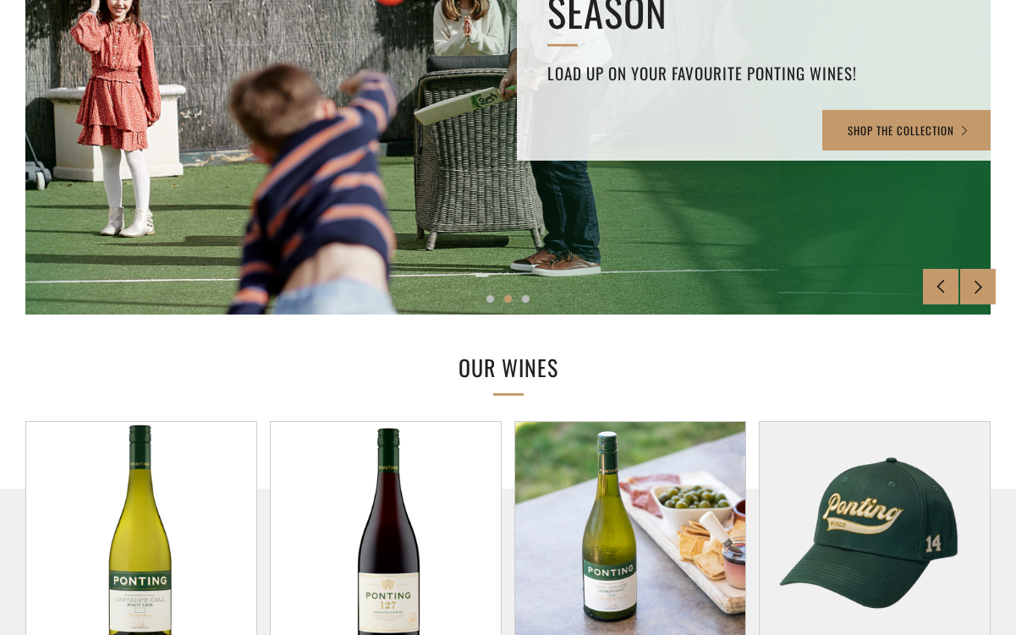
scroll to position [92, 0]
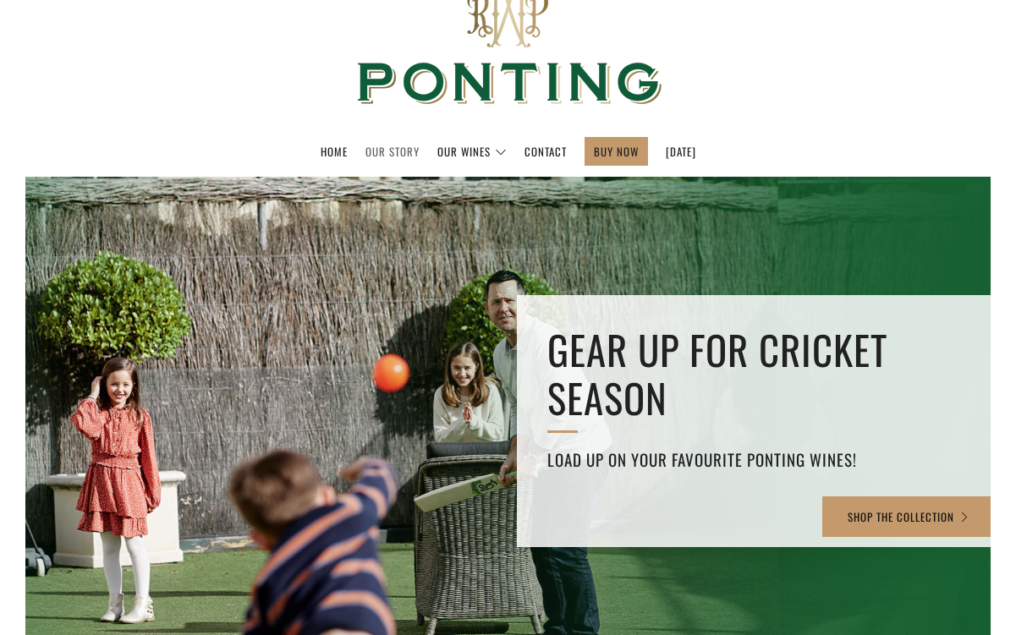
click at [367, 147] on link "Our Story" at bounding box center [392, 151] width 54 height 27
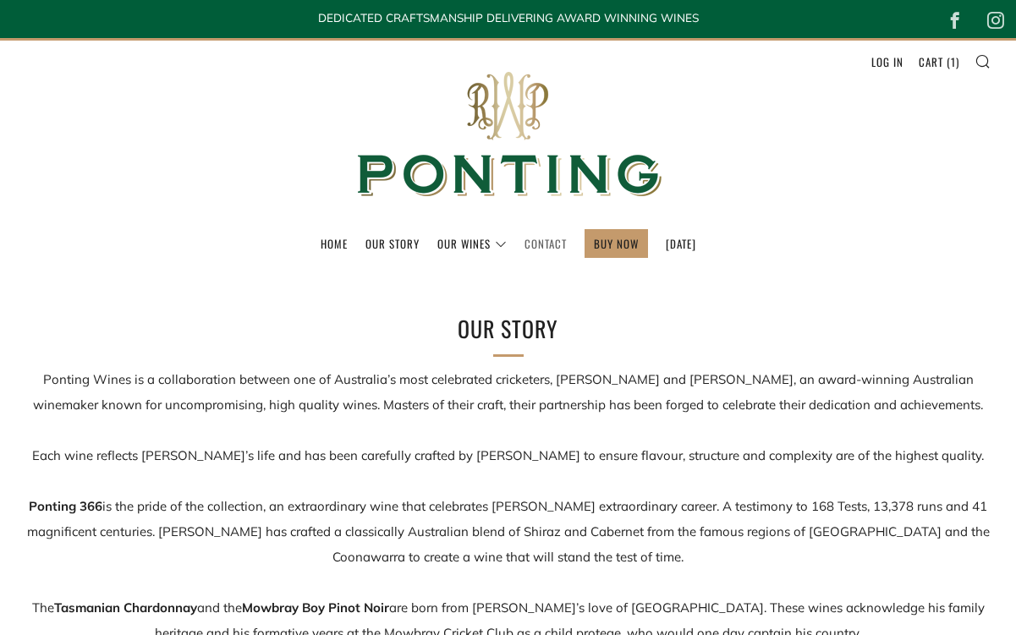
click at [524, 251] on link "Contact" at bounding box center [545, 243] width 42 height 27
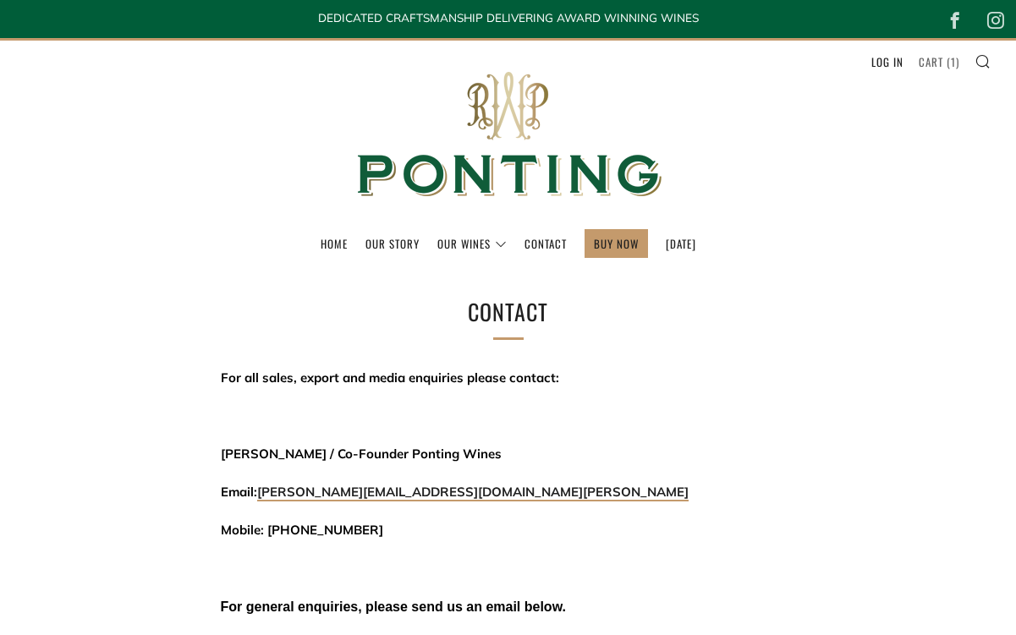
click at [929, 70] on link "Cart ( 1 )" at bounding box center [939, 61] width 41 height 27
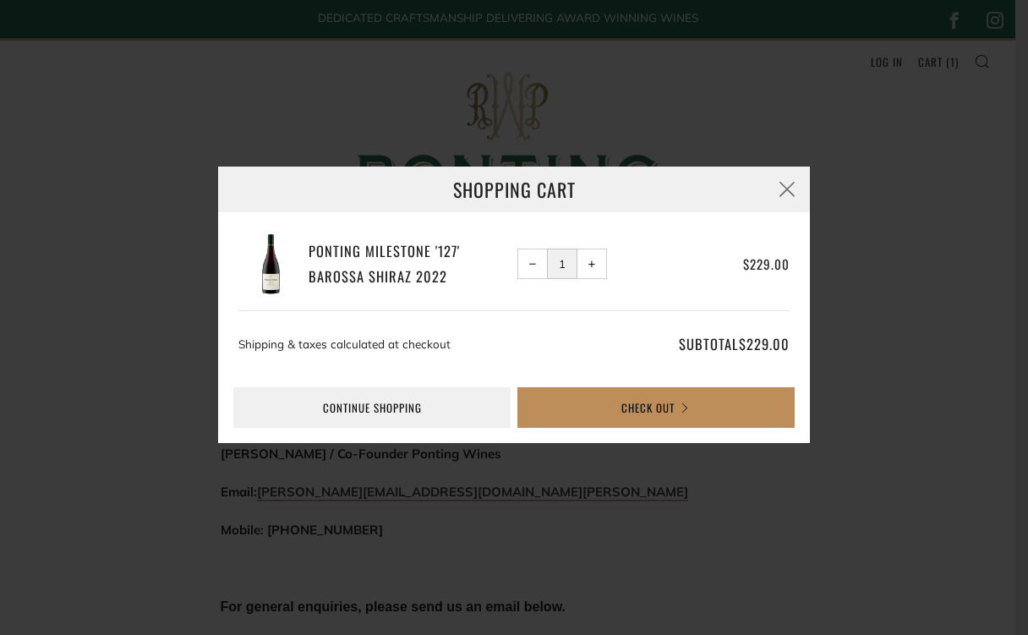
click at [641, 419] on button "Check Out" at bounding box center [656, 407] width 277 height 41
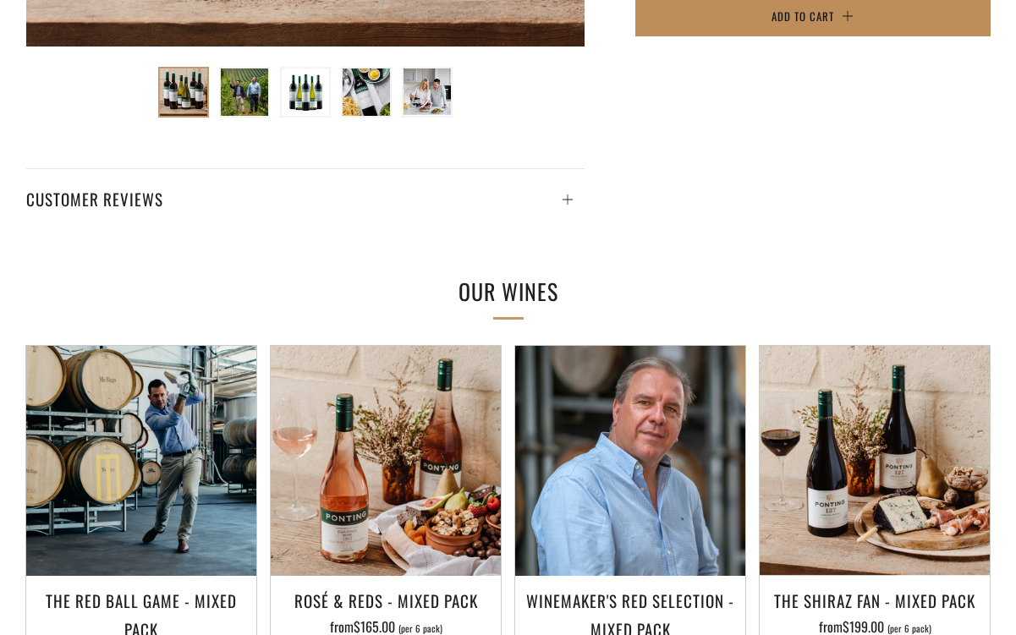
scroll to position [1254, 0]
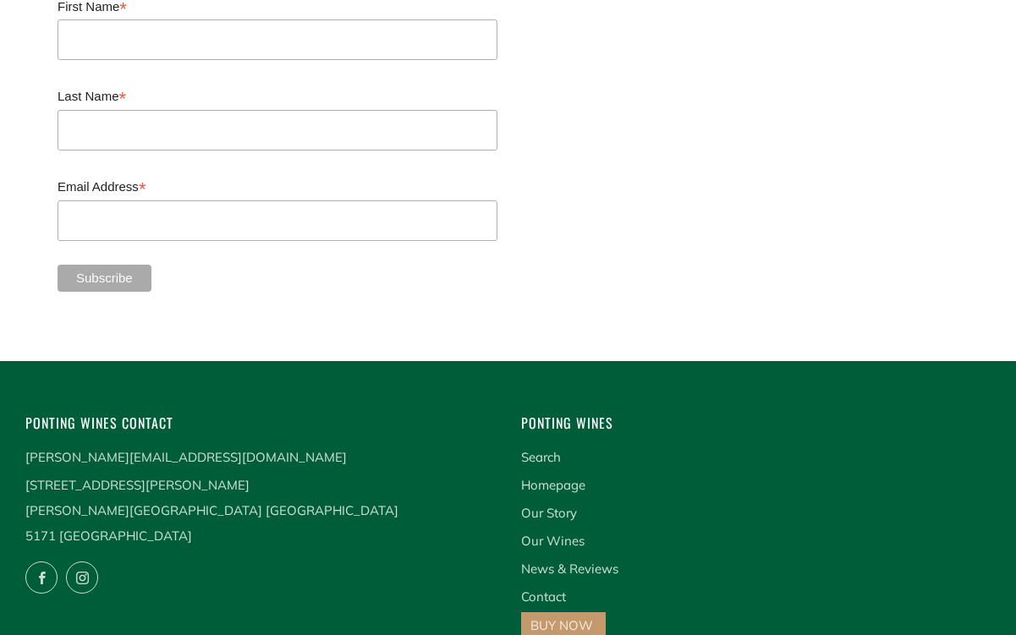
scroll to position [4330, 0]
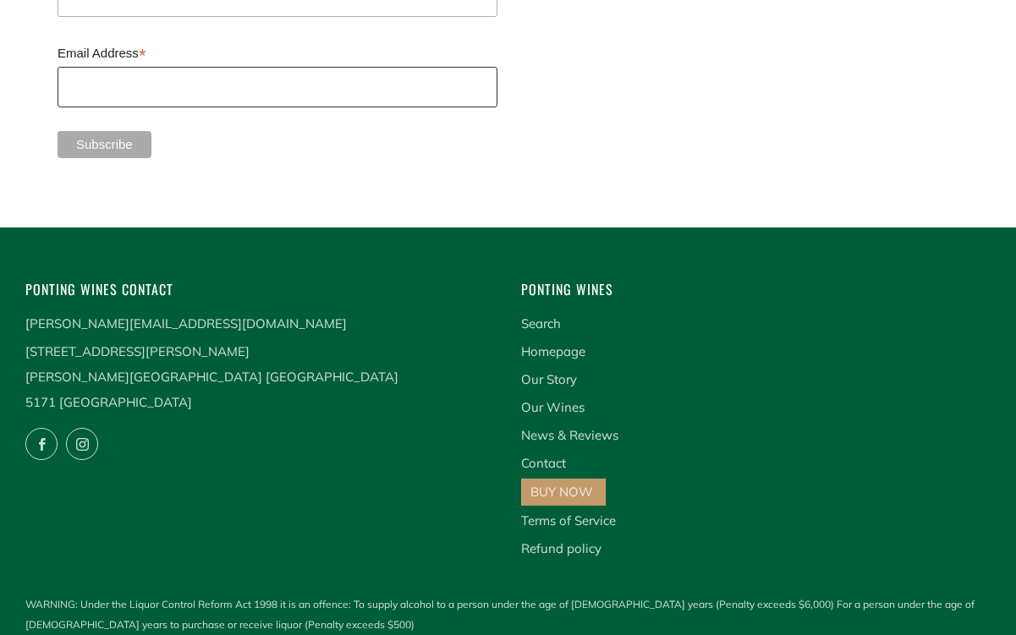
click at [307, 67] on input "Email Address *" at bounding box center [278, 87] width 440 height 41
type input "sarahlmac81@gmail.com"
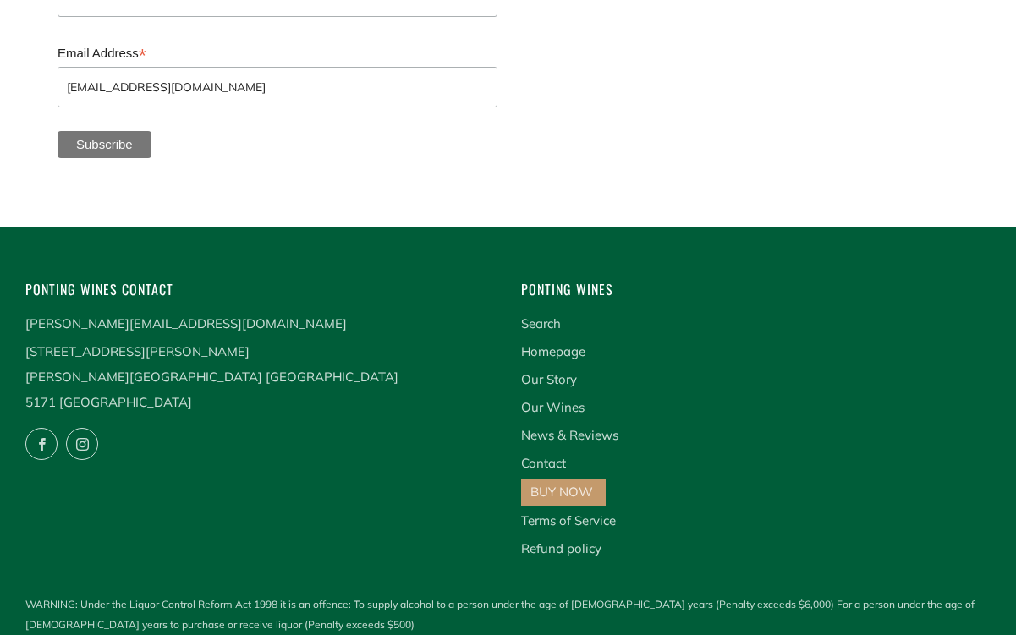
click at [111, 131] on input "Subscribe" at bounding box center [105, 144] width 94 height 27
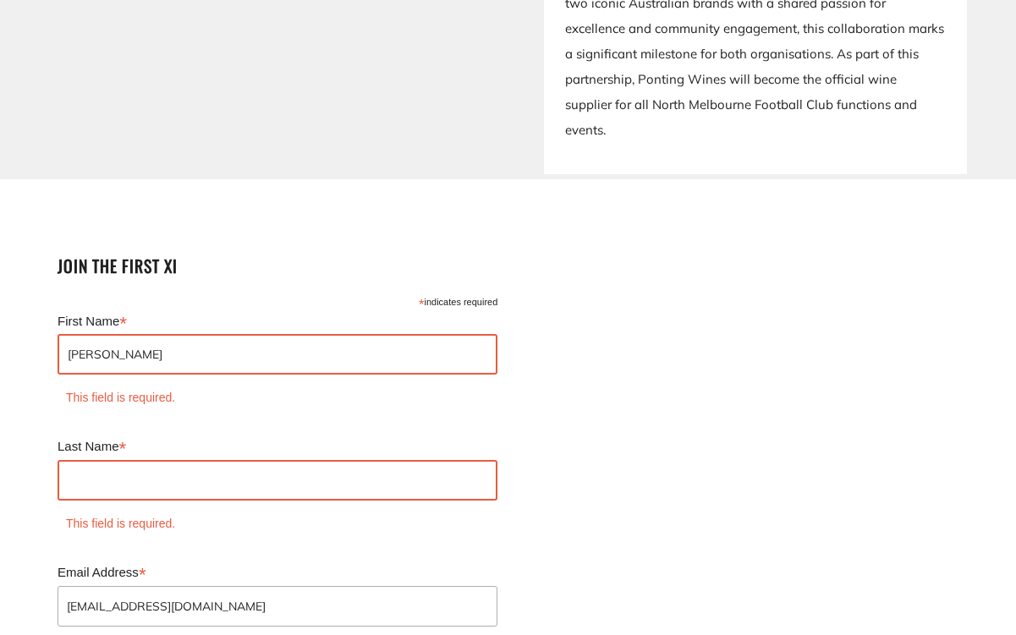
type input "Sarah"
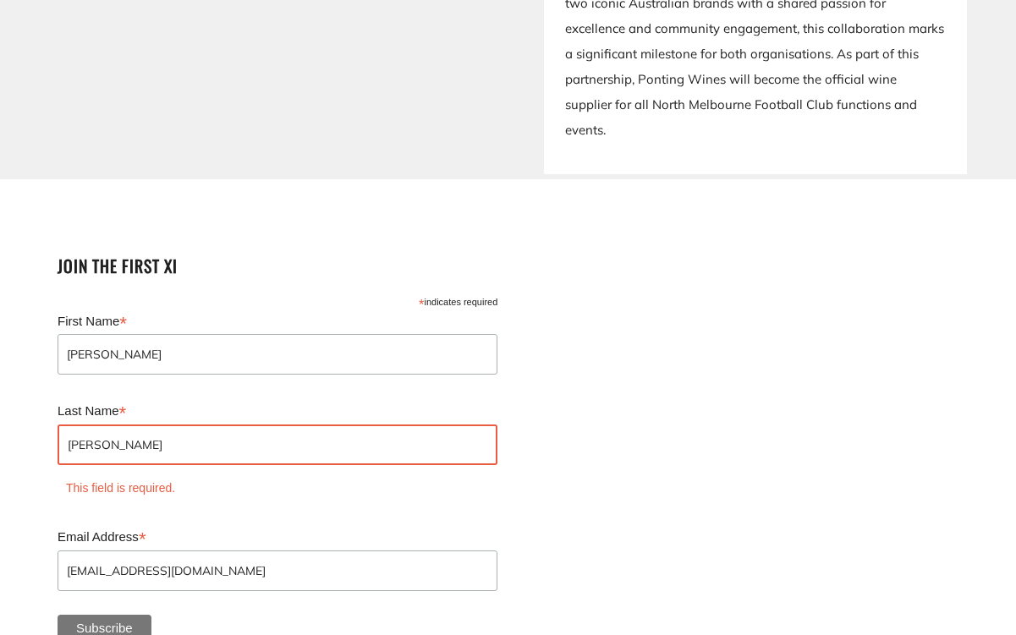
type input "MacDonald"
click at [118, 597] on section "Join the first XI * indicates required First Name * Sarah This field is require…" at bounding box center [508, 445] width 1016 height 461
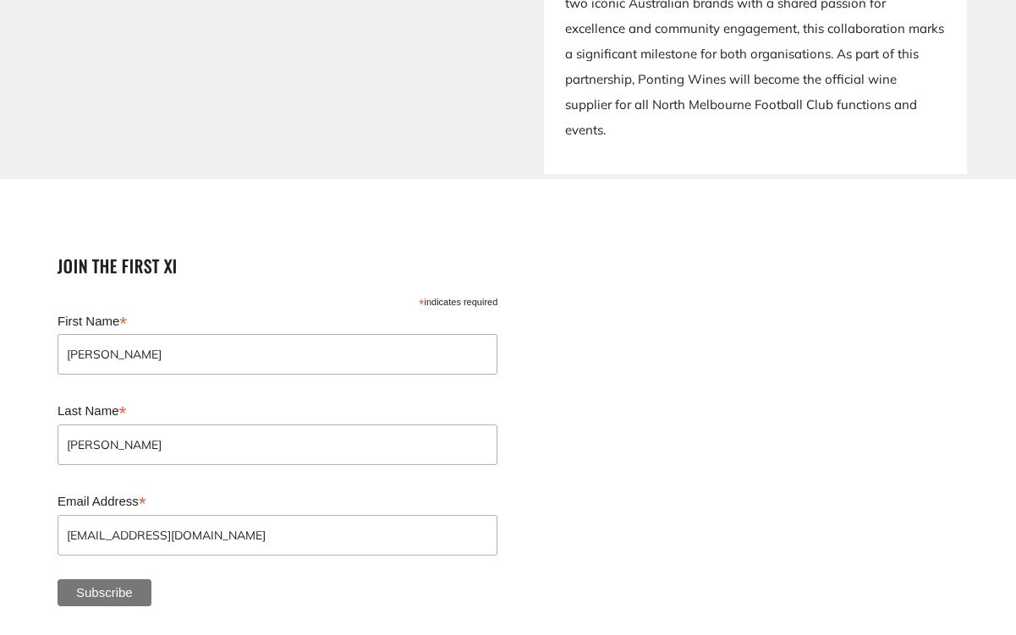
click at [121, 579] on input "Subscribe" at bounding box center [105, 592] width 94 height 27
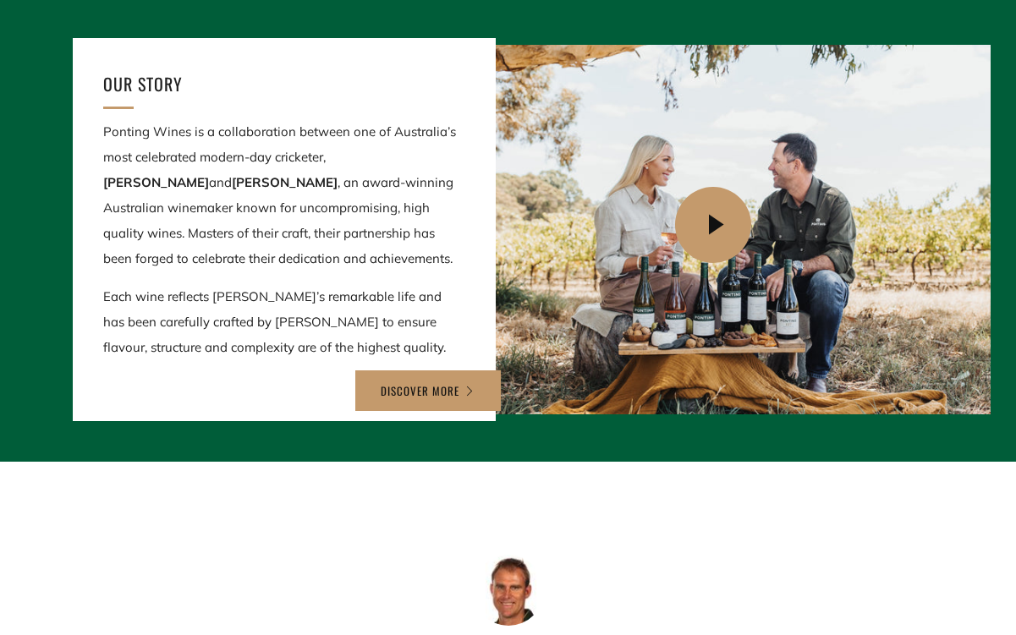
scroll to position [1795, 0]
